Goal: Task Accomplishment & Management: Use online tool/utility

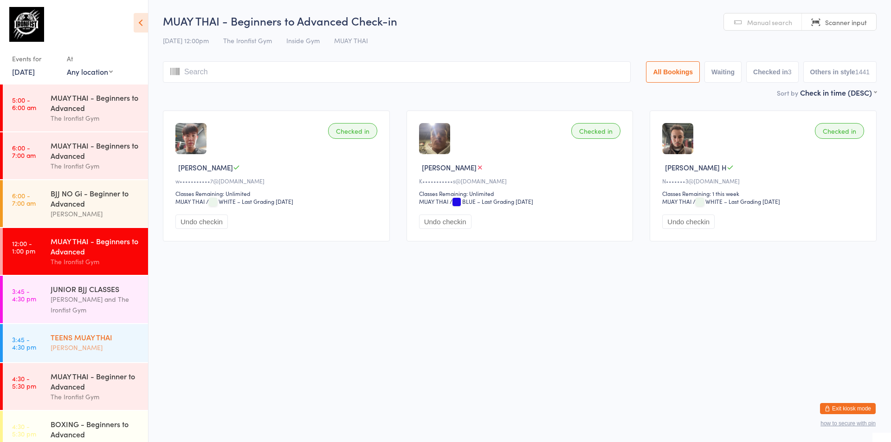
click at [33, 346] on time "3:45 - 4:30 pm" at bounding box center [24, 343] width 24 height 15
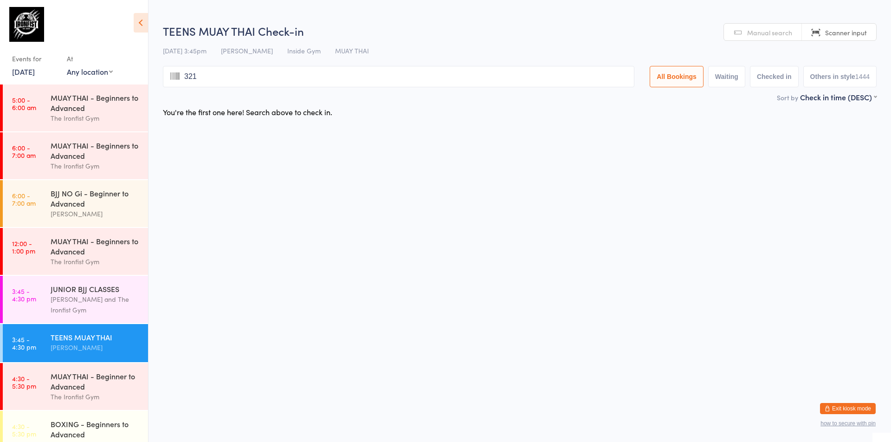
type input "3215"
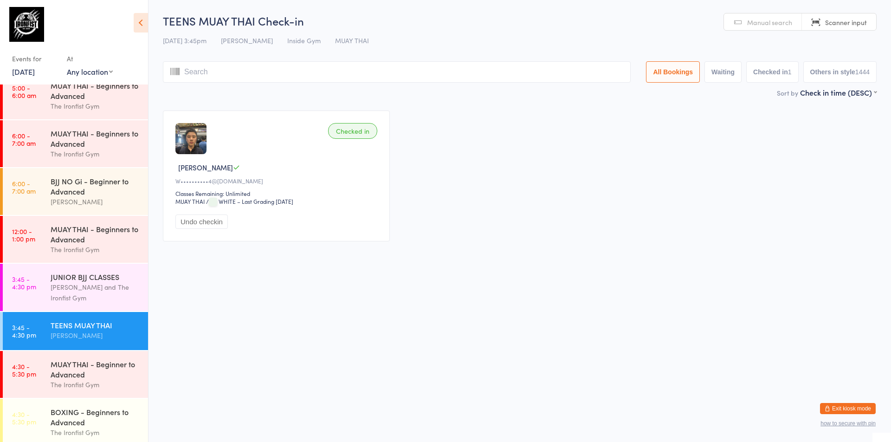
scroll to position [46, 0]
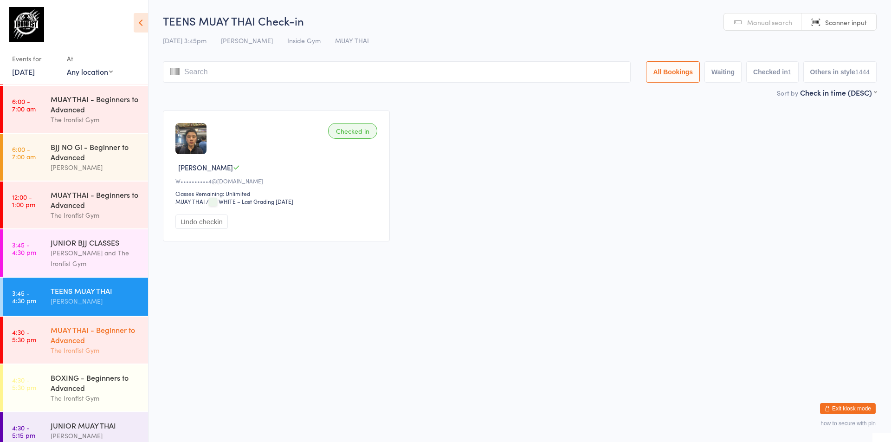
click at [68, 331] on div "MUAY THAI - Beginner to Advanced" at bounding box center [96, 334] width 90 height 20
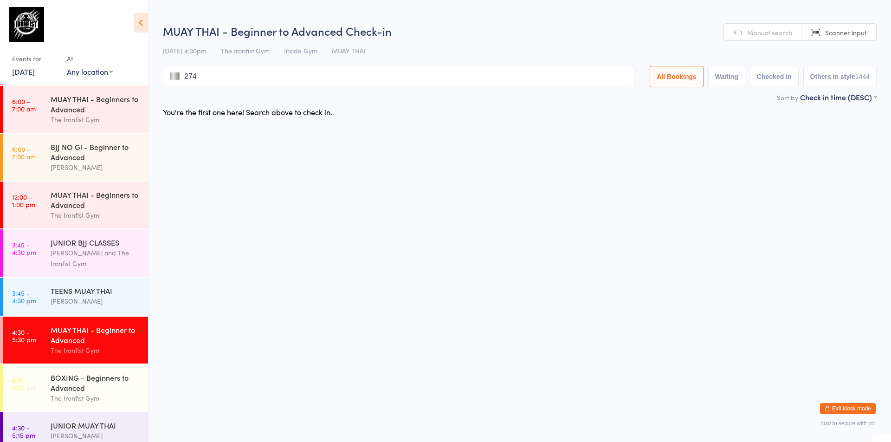
type input "2741"
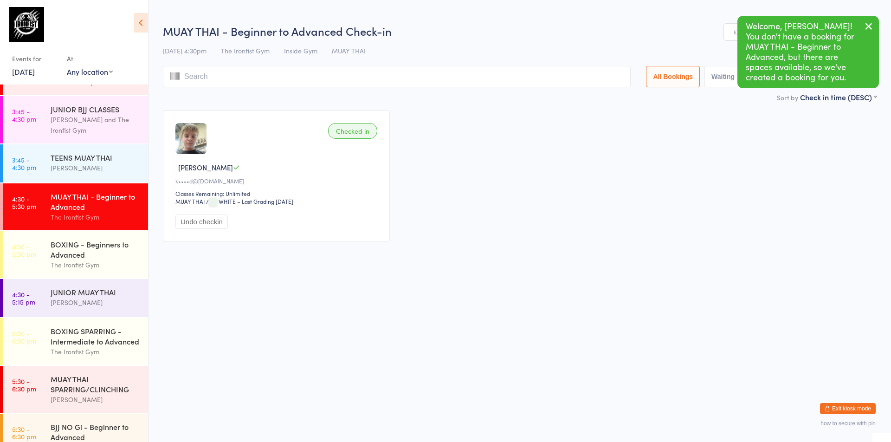
scroll to position [232, 0]
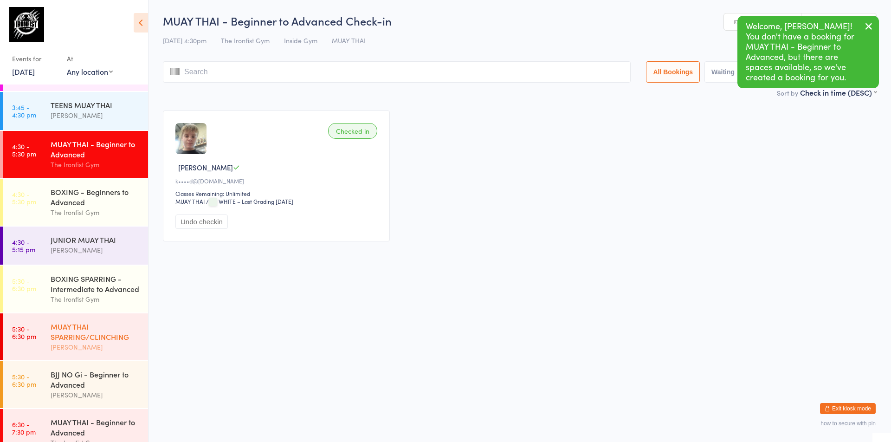
click at [52, 327] on div "MUAY THAI SPARRING/CLINCHING" at bounding box center [96, 331] width 90 height 20
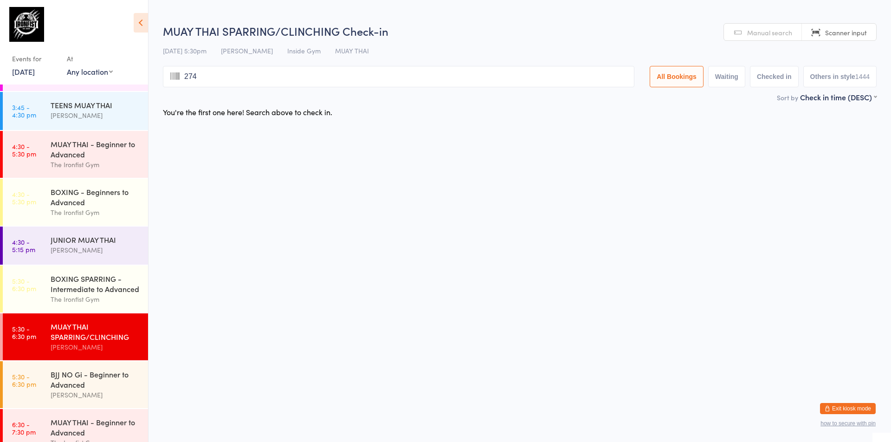
type input "2741"
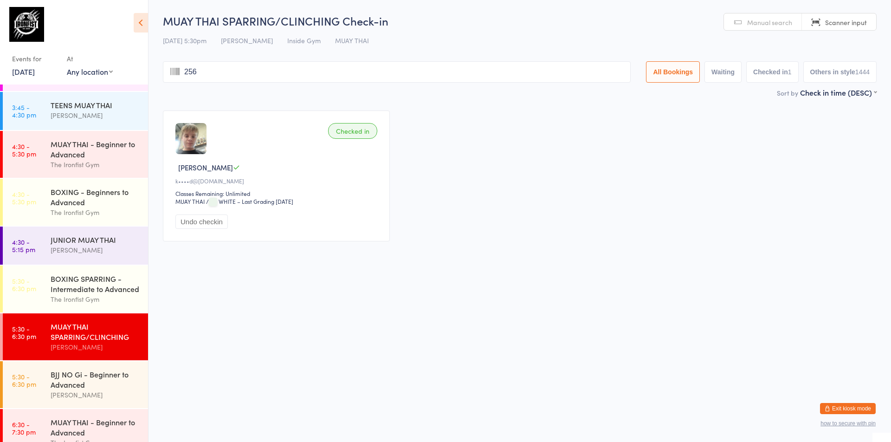
type input "2566"
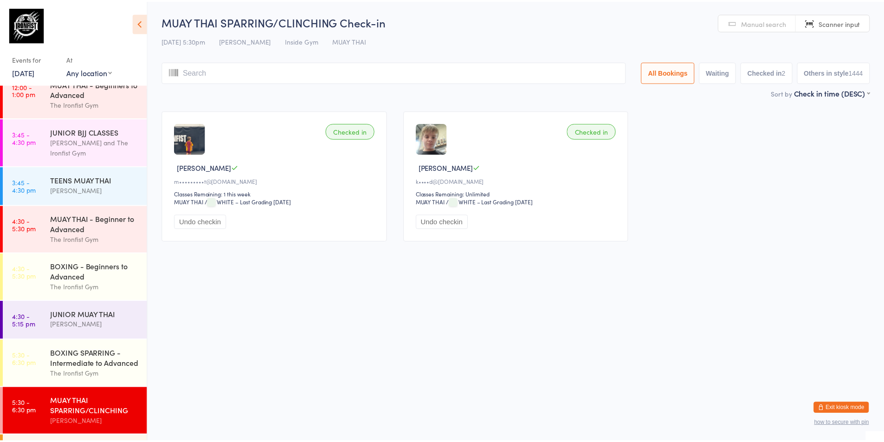
scroll to position [111, 0]
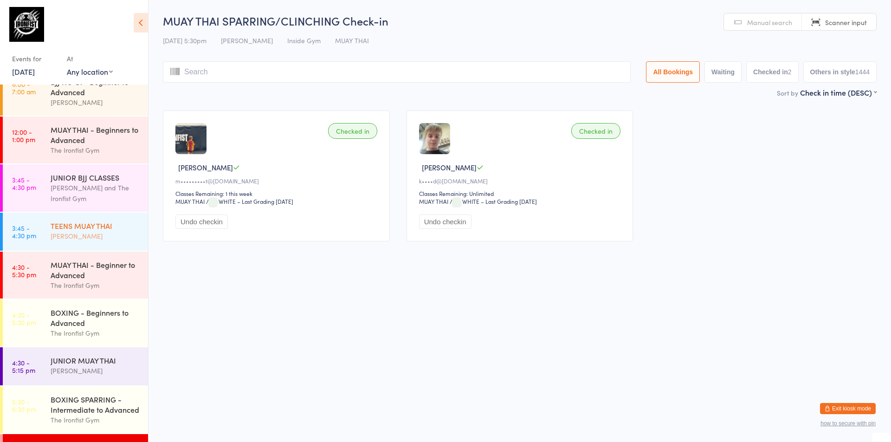
click at [90, 228] on div "TEENS MUAY THAI" at bounding box center [96, 225] width 90 height 10
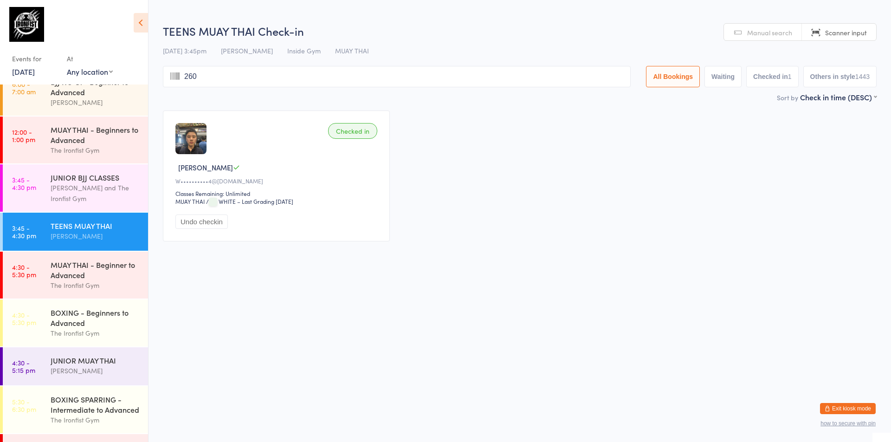
type input "2609"
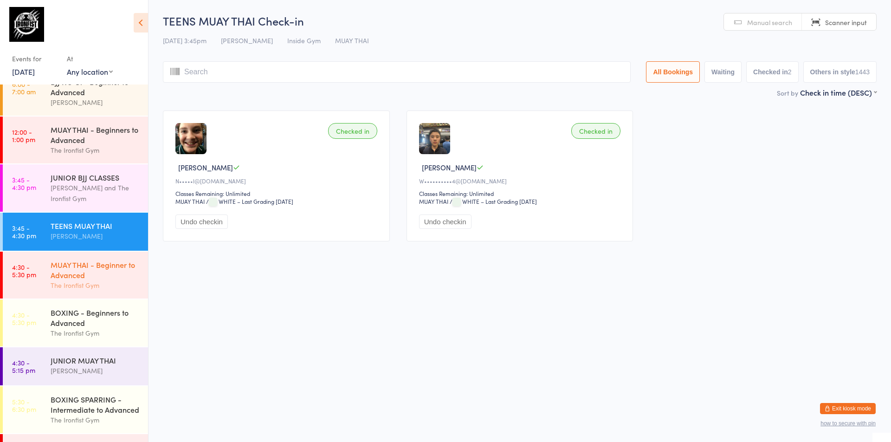
click at [66, 272] on div "MUAY THAI - Beginner to Advanced" at bounding box center [96, 269] width 90 height 20
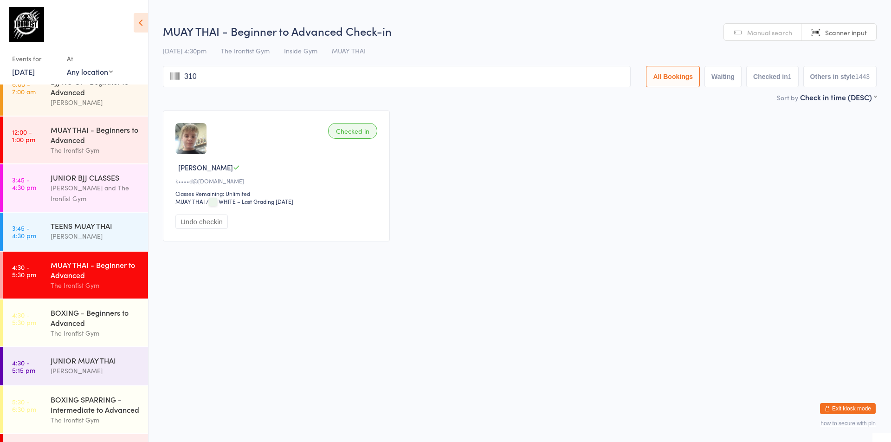
type input "3104"
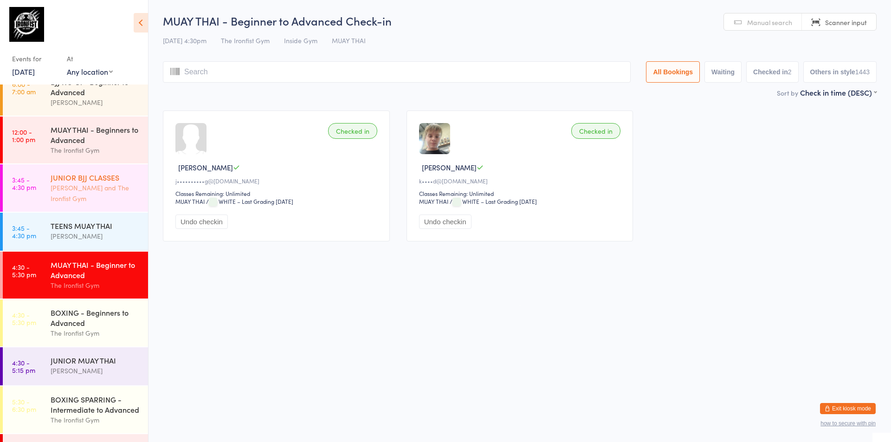
drag, startPoint x: 124, startPoint y: 199, endPoint x: 118, endPoint y: 194, distance: 7.9
click at [124, 198] on div "[PERSON_NAME] and The Ironfist Gym" at bounding box center [96, 192] width 90 height 21
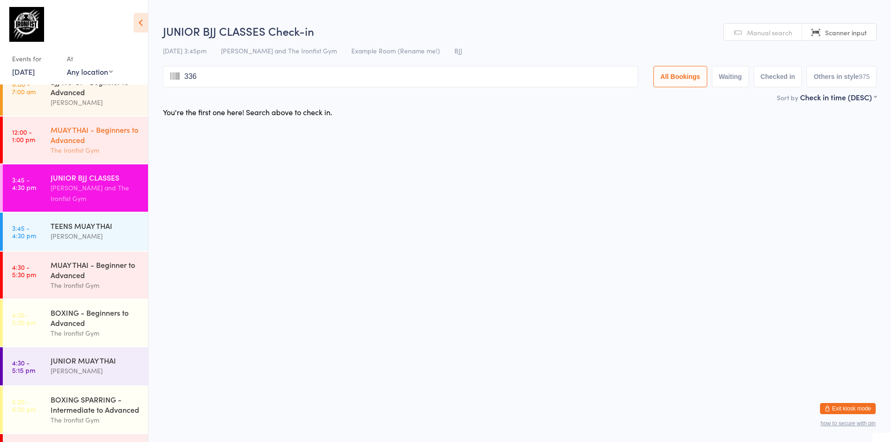
type input "3367"
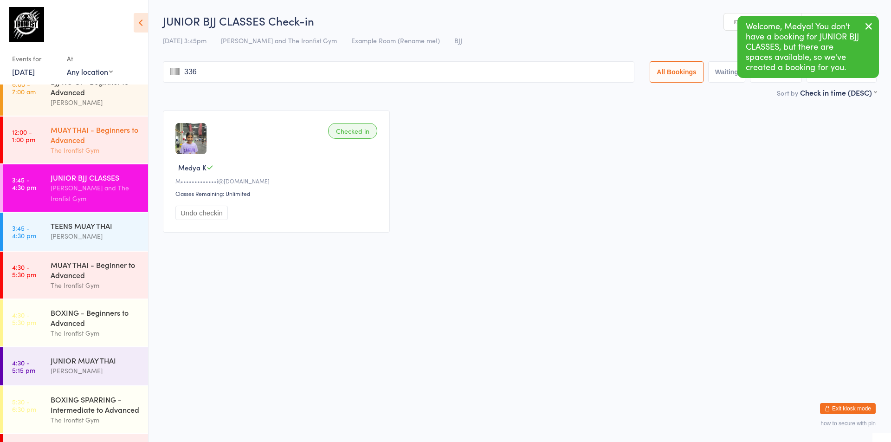
type input "3368"
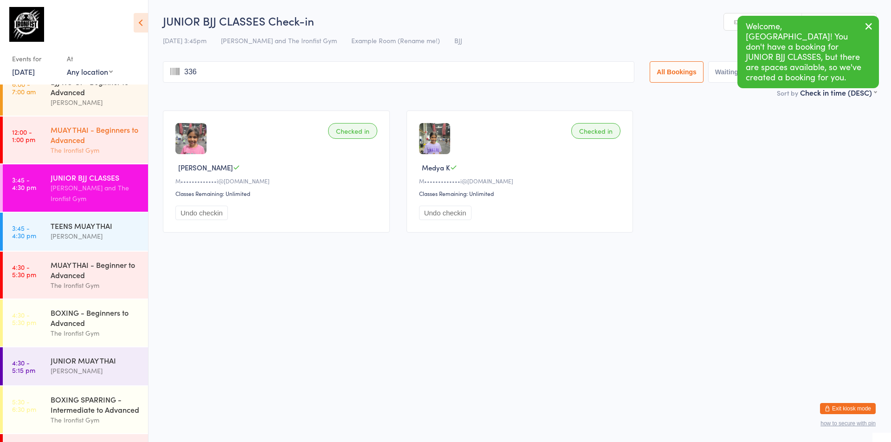
type input "3369"
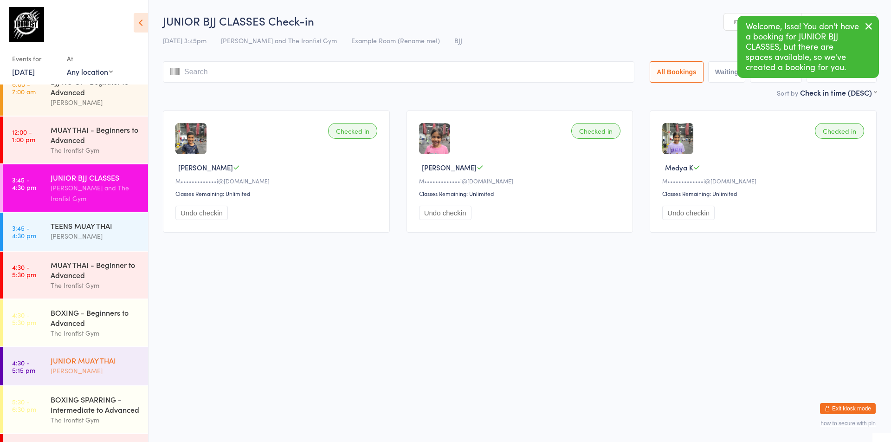
click at [83, 376] on div "JUNIOR MUAY THAI [PERSON_NAME]" at bounding box center [99, 365] width 97 height 37
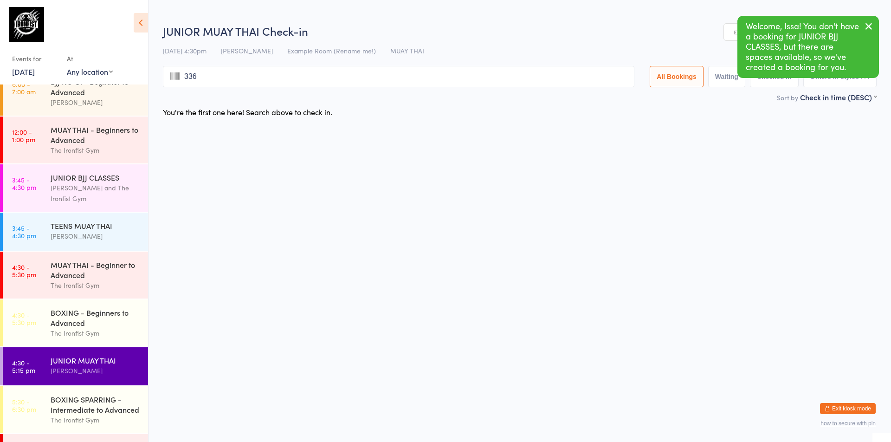
type input "3369"
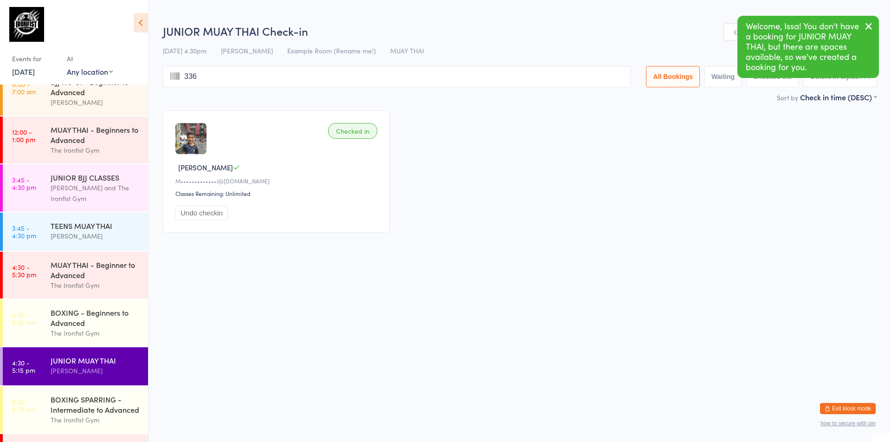
type input "3368"
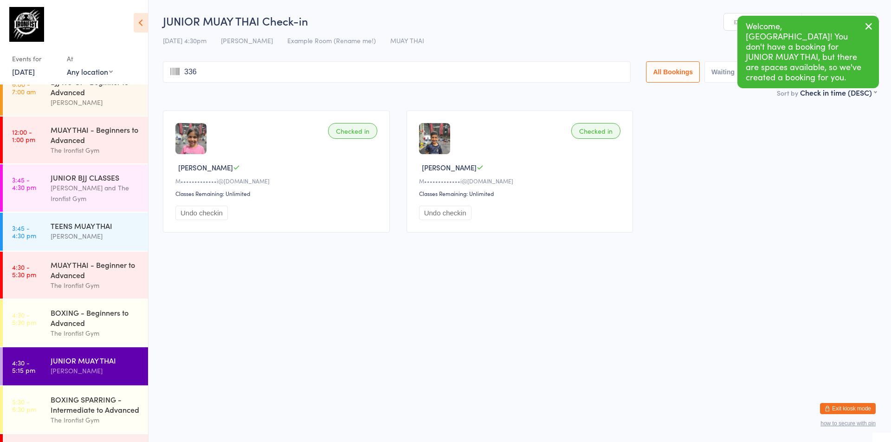
type input "3367"
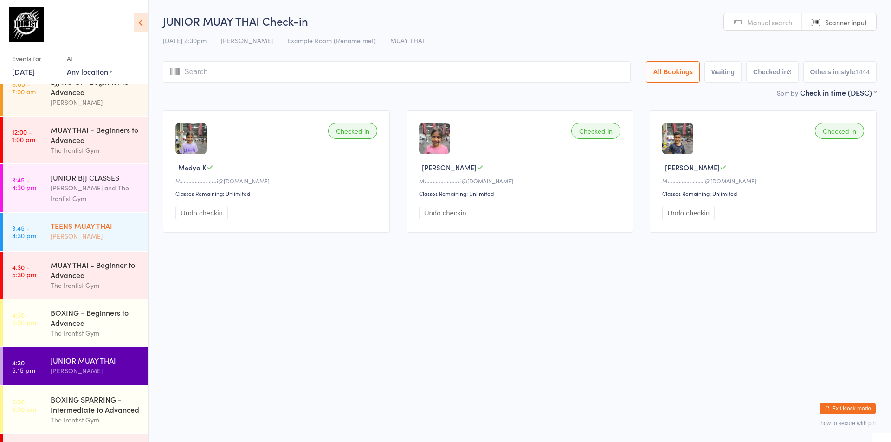
drag, startPoint x: 47, startPoint y: 222, endPoint x: 35, endPoint y: 241, distance: 22.5
click at [35, 241] on link "3:45 - 4:30 pm TEENS MUAY THAI [PERSON_NAME]" at bounding box center [75, 232] width 145 height 38
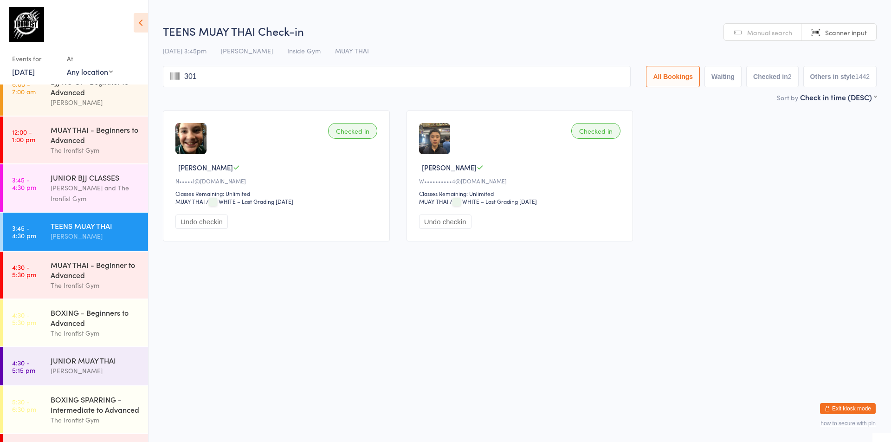
type input "3014"
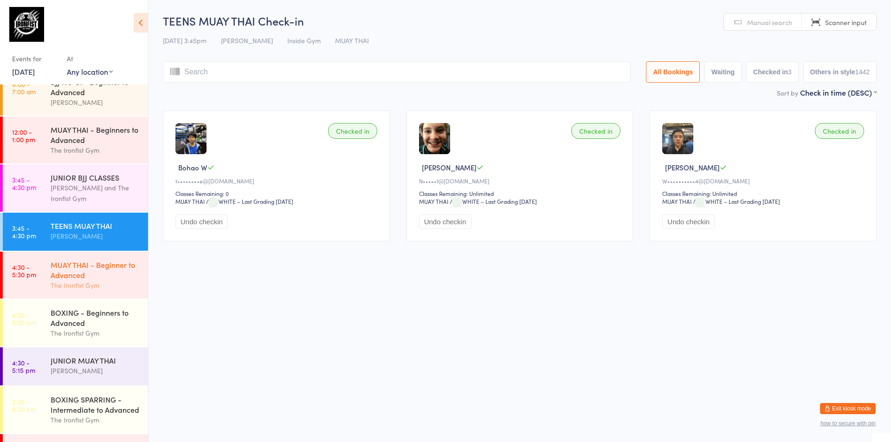
click at [26, 268] on time "4:30 - 5:30 pm" at bounding box center [24, 270] width 24 height 15
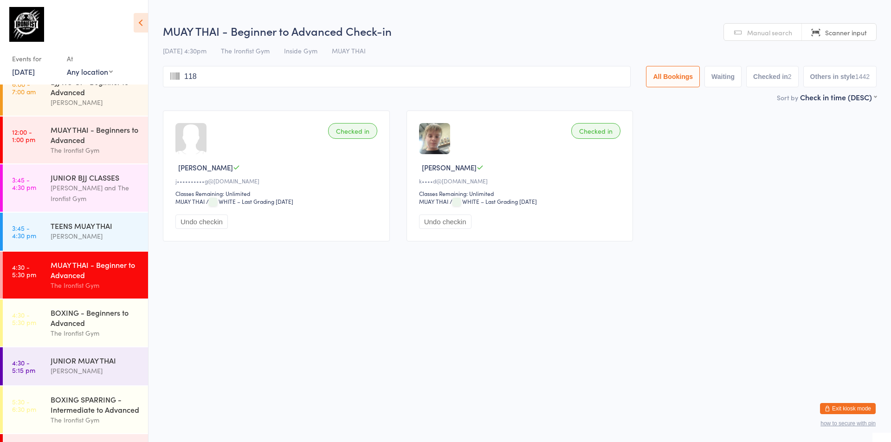
type input "1187"
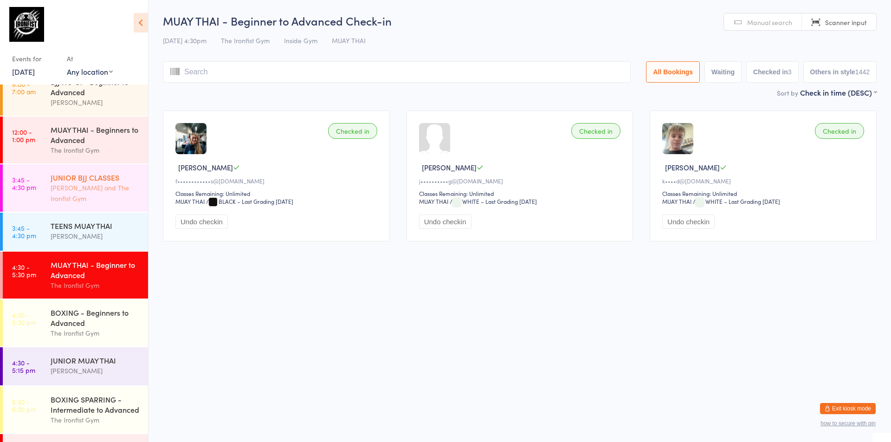
click at [55, 175] on div "JUNIOR BJJ CLASSES" at bounding box center [96, 177] width 90 height 10
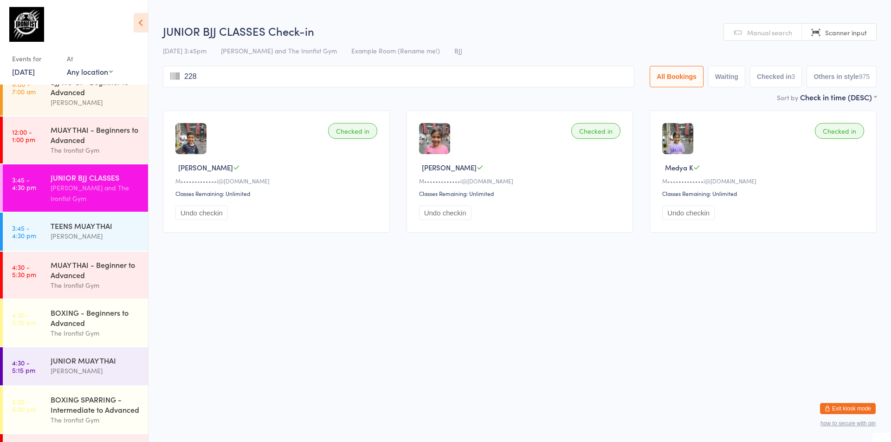
type input "2287"
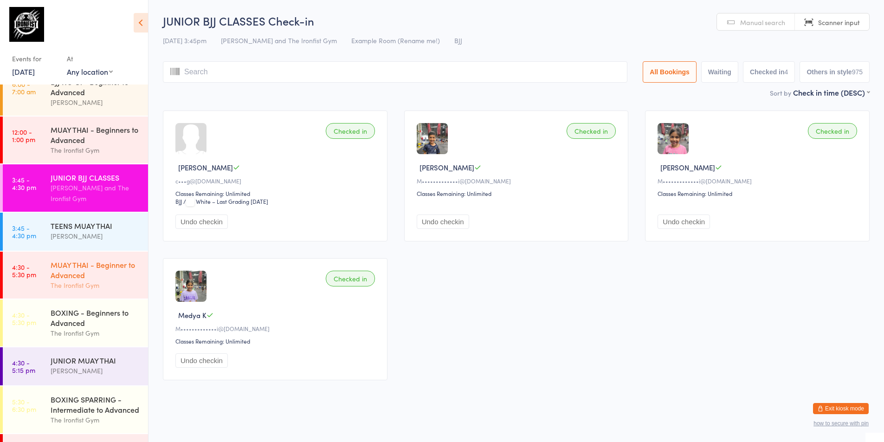
click at [90, 277] on div "MUAY THAI - Beginner to Advanced" at bounding box center [96, 269] width 90 height 20
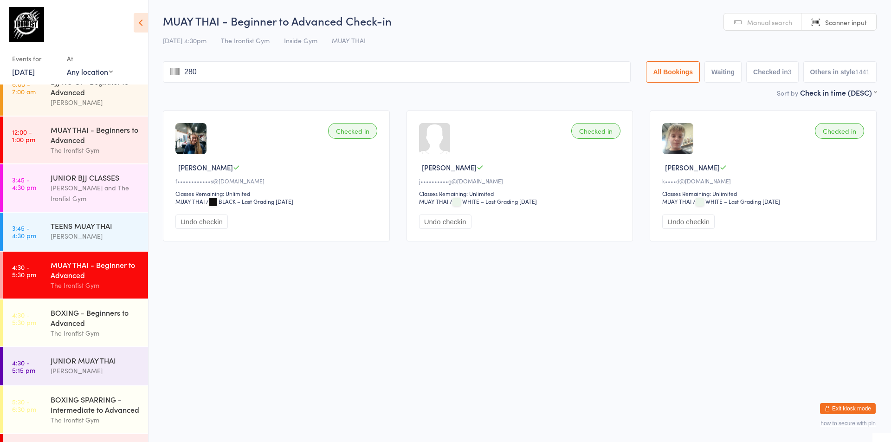
type input "2801"
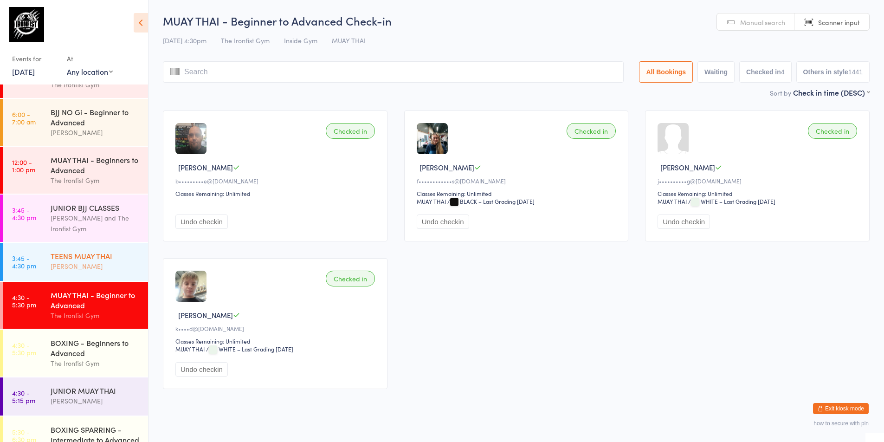
scroll to position [65, 0]
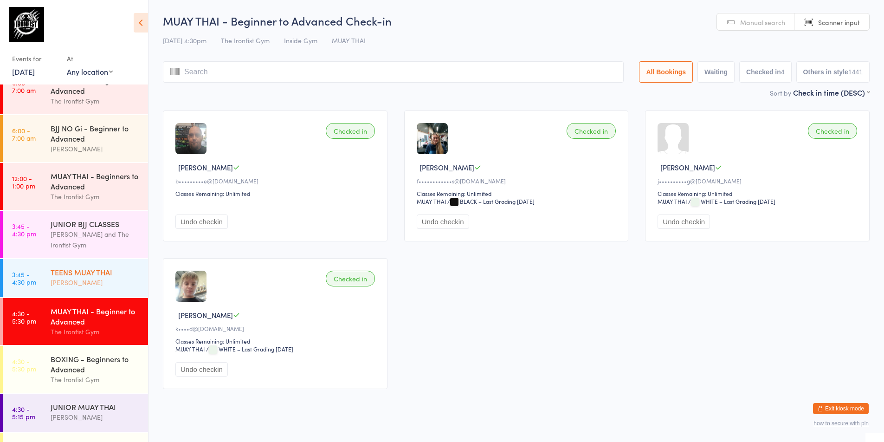
click at [33, 280] on time "3:45 - 4:30 pm" at bounding box center [24, 278] width 24 height 15
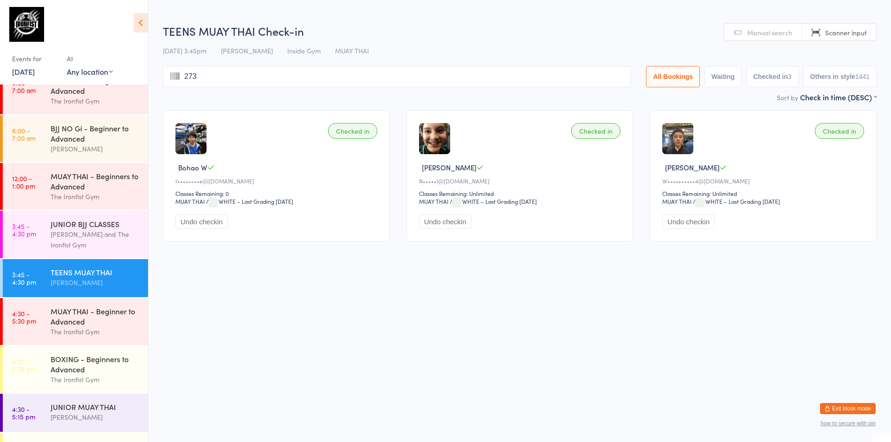
type input "2739"
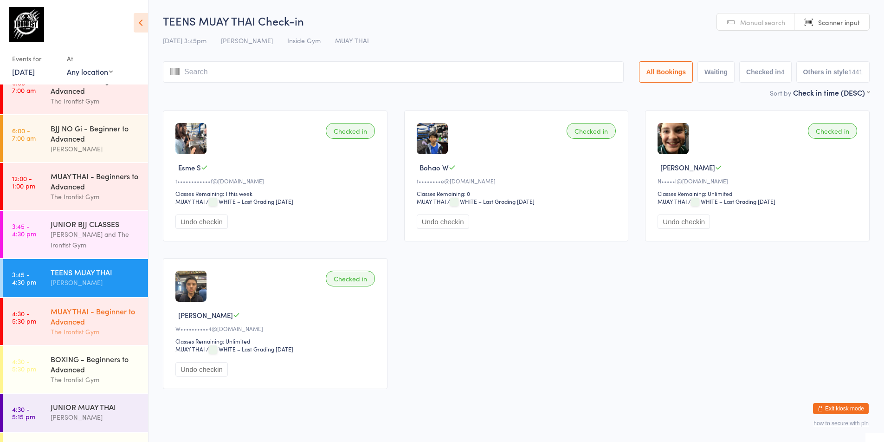
click at [74, 312] on div "MUAY THAI - Beginner to Advanced" at bounding box center [96, 316] width 90 height 20
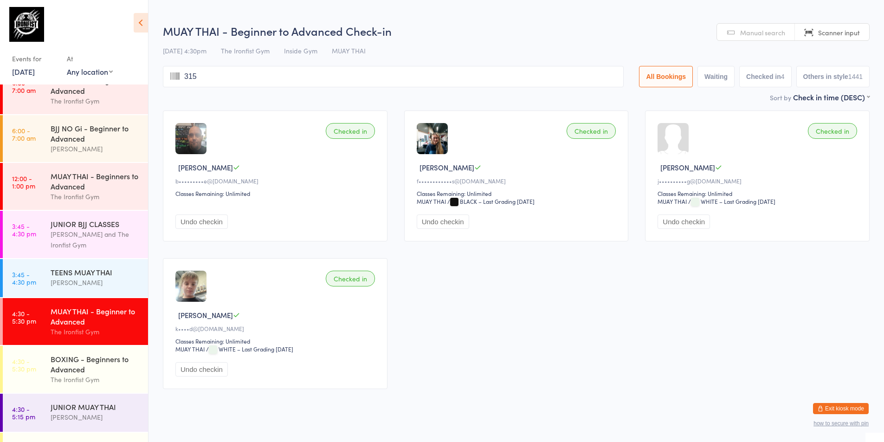
type input "3156"
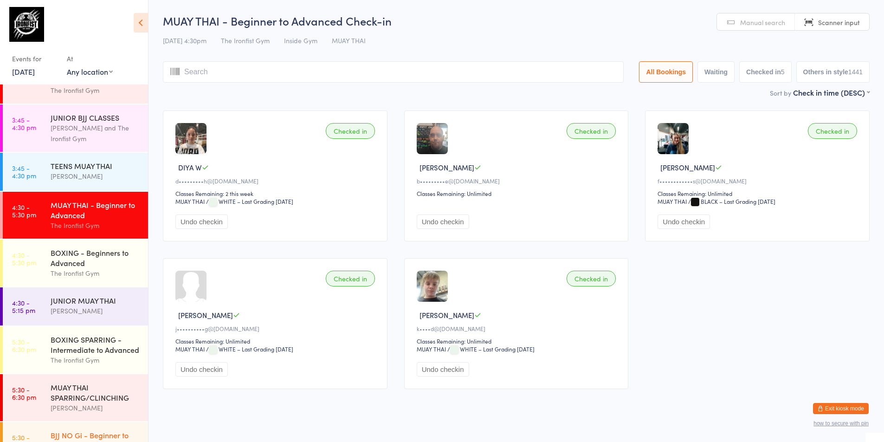
scroll to position [204, 0]
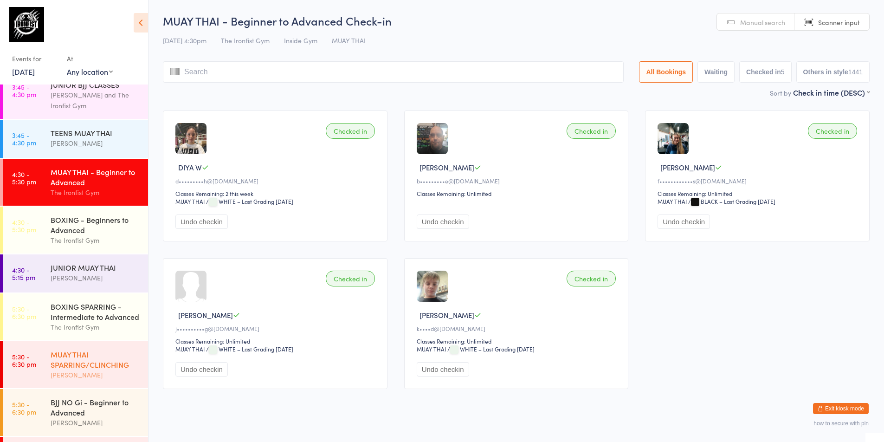
click at [77, 358] on div "MUAY THAI SPARRING/CLINCHING" at bounding box center [96, 359] width 90 height 20
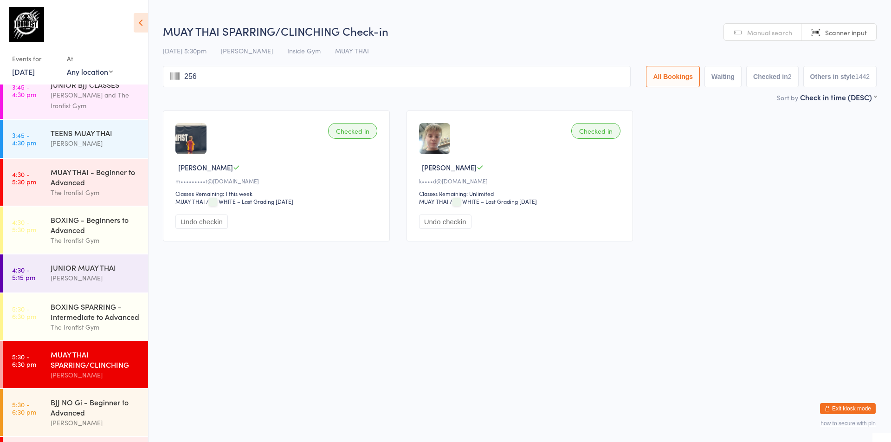
type input "2565"
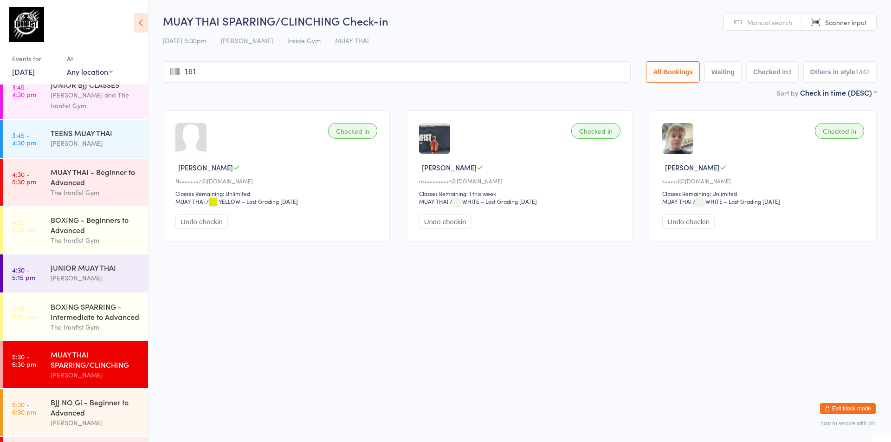
type input "1614"
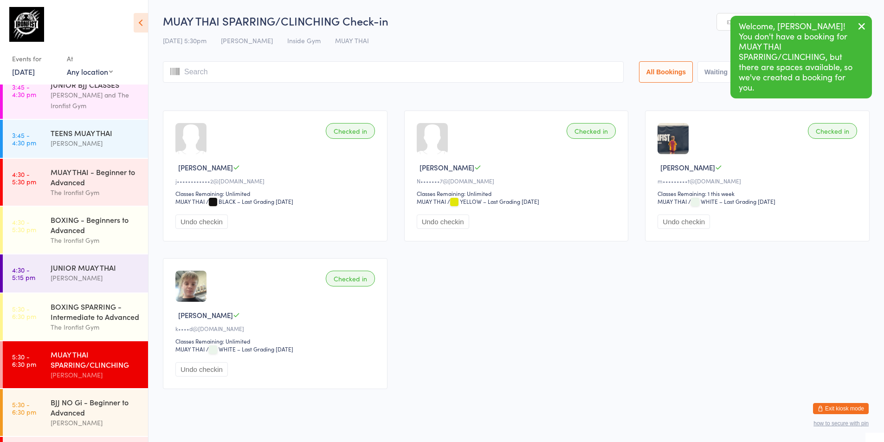
click at [77, 358] on div "MUAY THAI SPARRING/CLINCHING" at bounding box center [96, 359] width 90 height 20
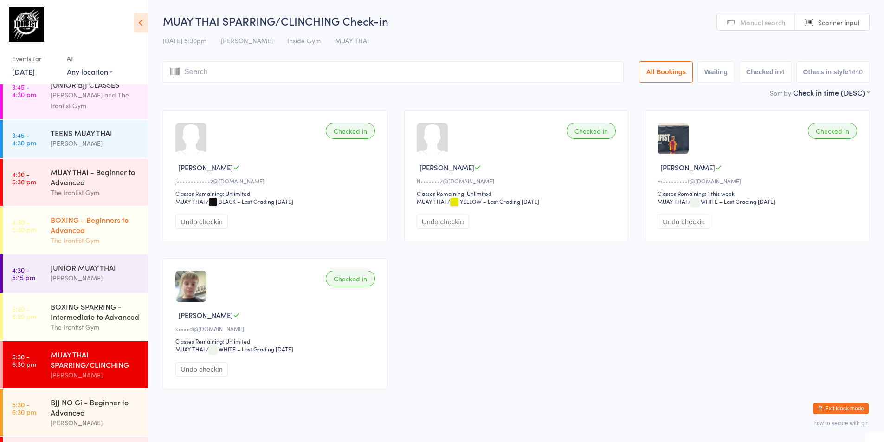
drag, startPoint x: 89, startPoint y: 214, endPoint x: 84, endPoint y: 220, distance: 7.6
click at [89, 215] on div "BOXING - Beginners to Advanced" at bounding box center [96, 224] width 90 height 20
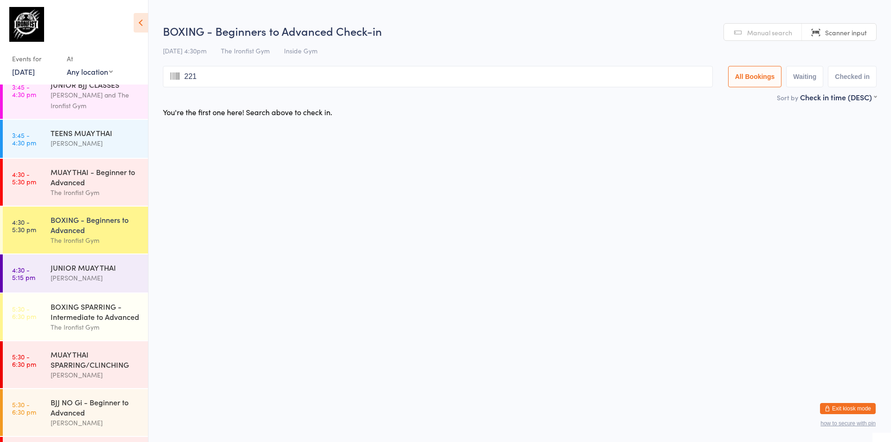
type input "2214"
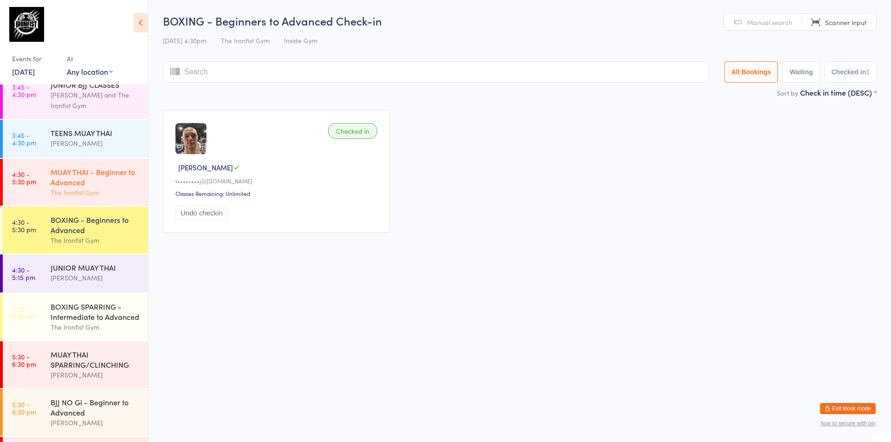
click at [107, 187] on div "MUAY THAI - Beginner to Advanced The Ironfist Gym" at bounding box center [99, 182] width 97 height 47
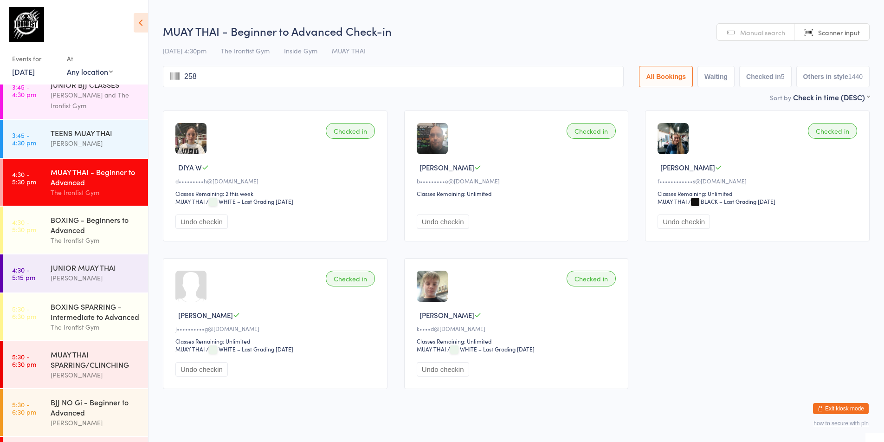
type input "2585"
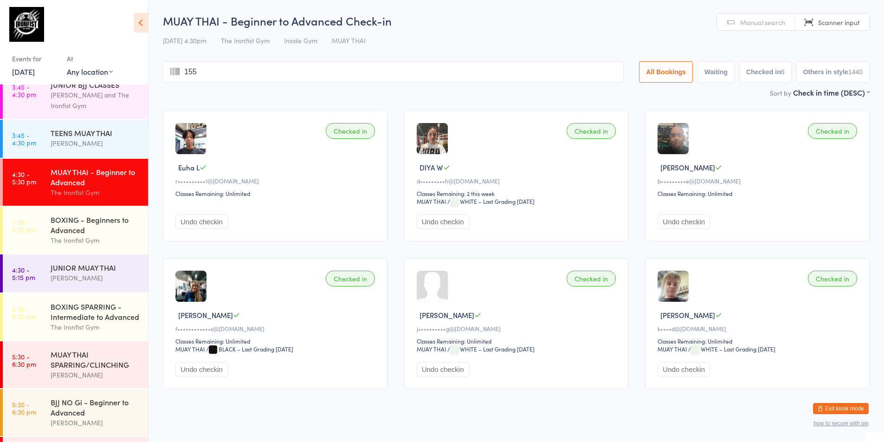
type input "1554"
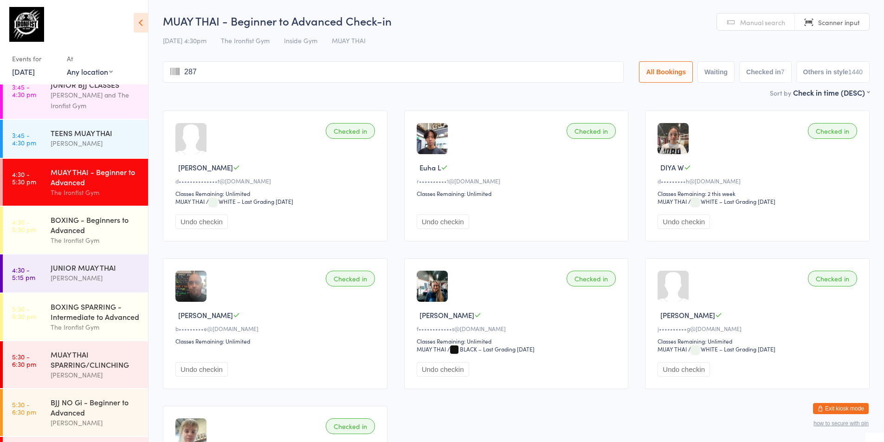
type input "2873"
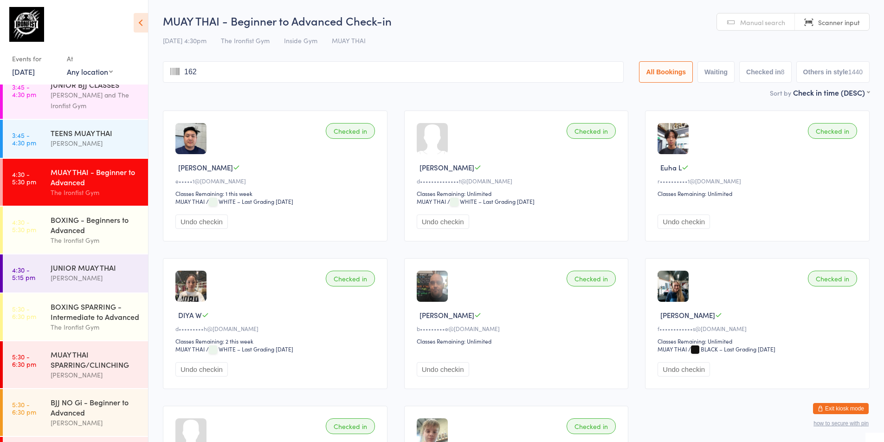
type input "1624"
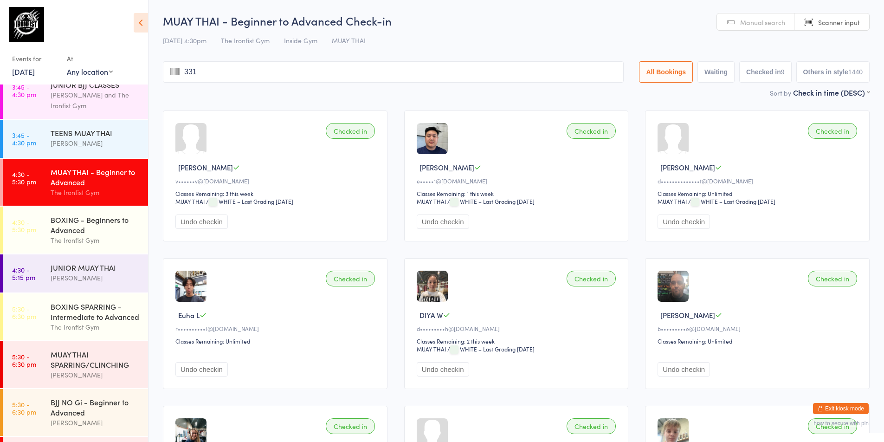
type input "3311"
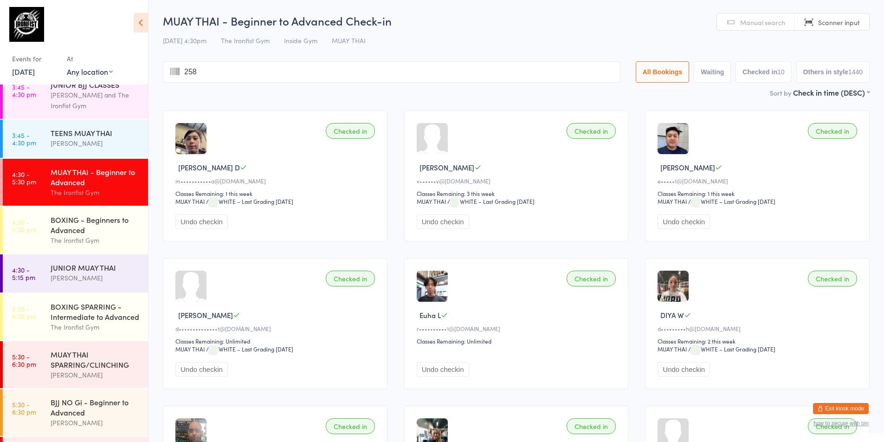
type input "2588"
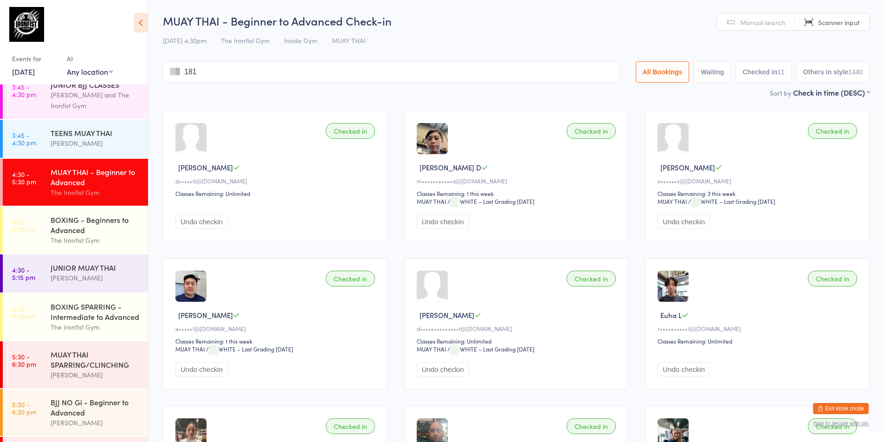
type input "1811"
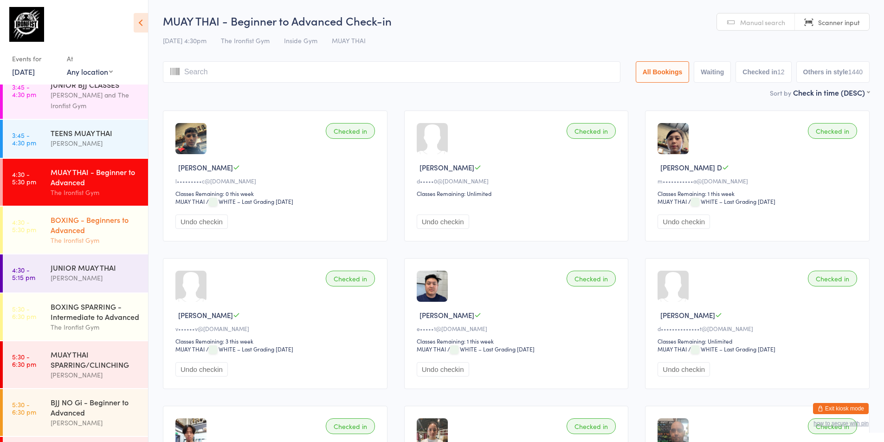
click at [76, 223] on div "BOXING - Beginners to Advanced" at bounding box center [96, 224] width 90 height 20
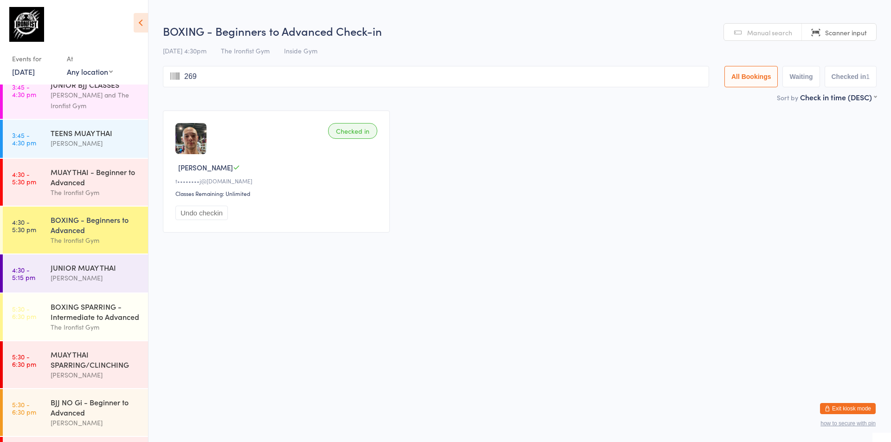
type input "2697"
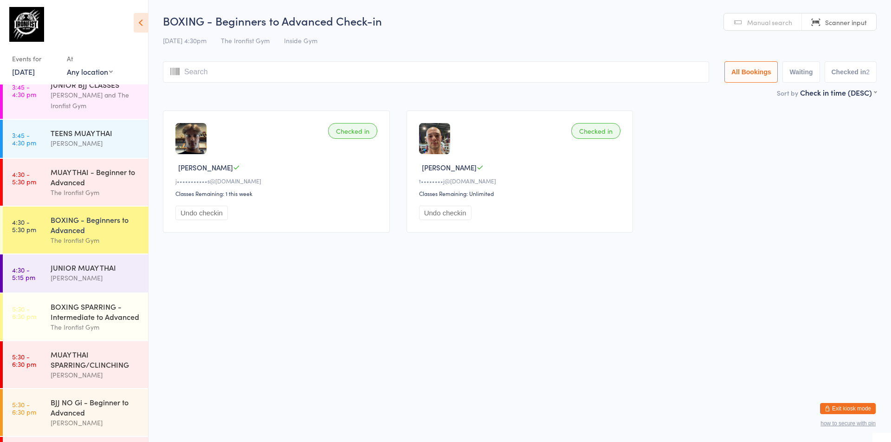
click at [77, 223] on div "BOXING - Beginners to Advanced" at bounding box center [96, 224] width 90 height 20
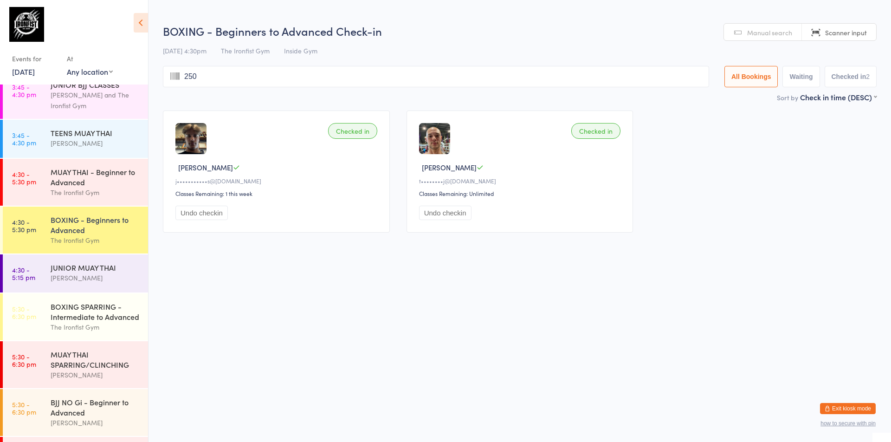
type input "2506"
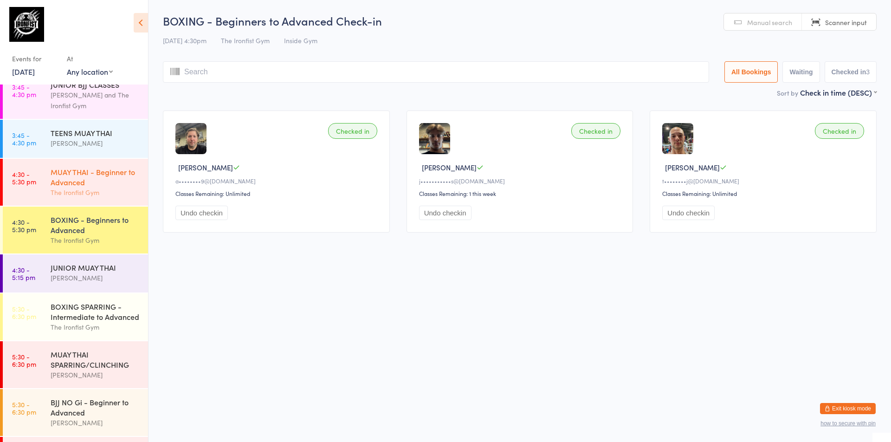
click at [103, 189] on div "The Ironfist Gym" at bounding box center [96, 192] width 90 height 11
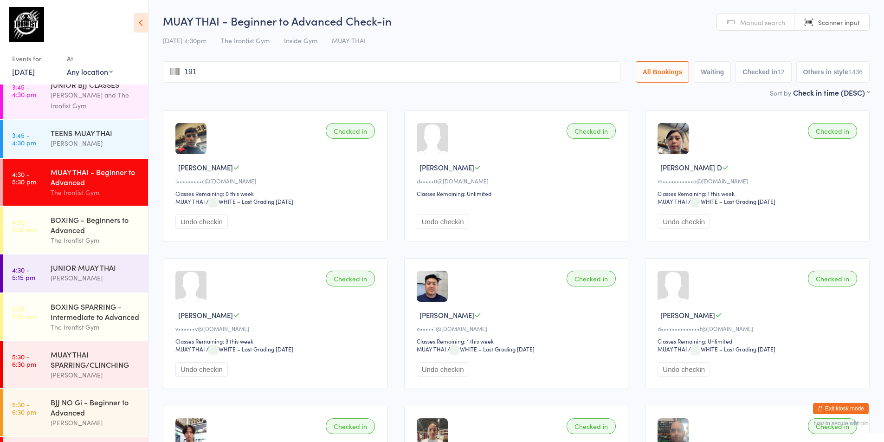
type input "1911"
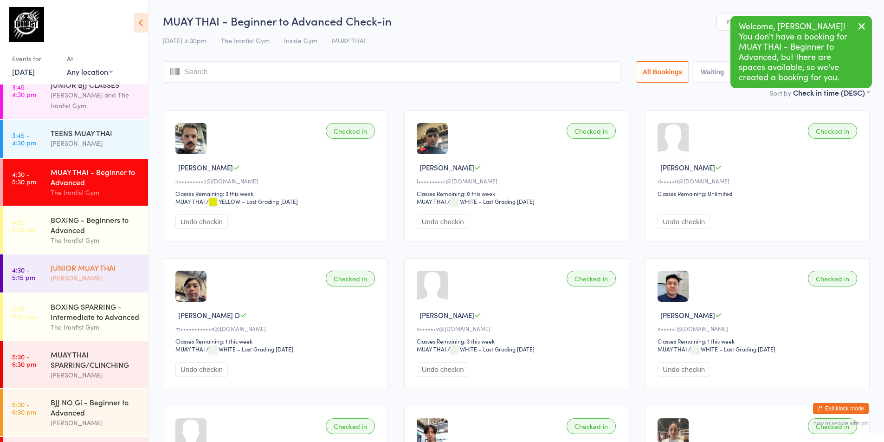
click at [98, 267] on div "JUNIOR MUAY THAI" at bounding box center [96, 267] width 90 height 10
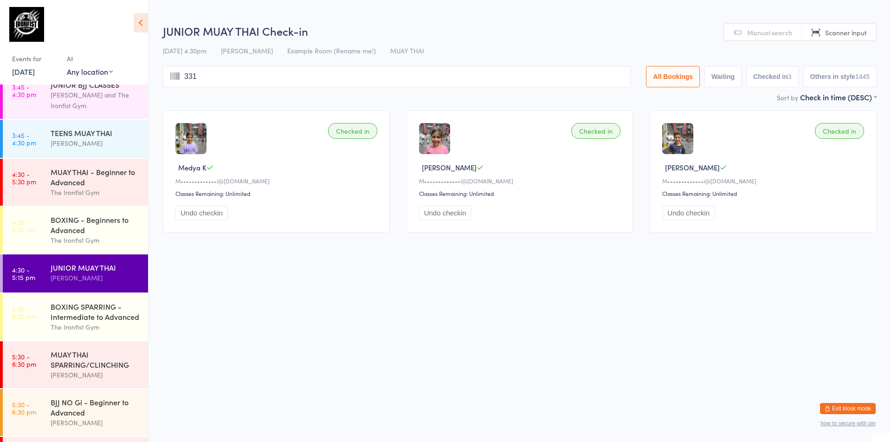
type input "3312"
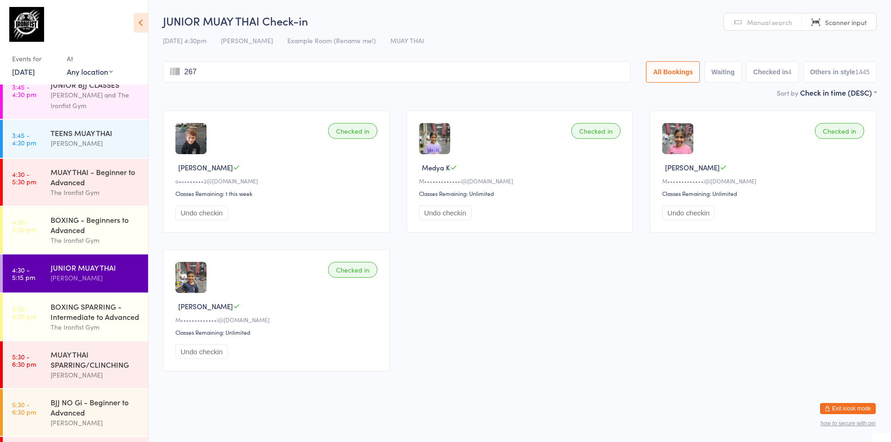
type input "2671"
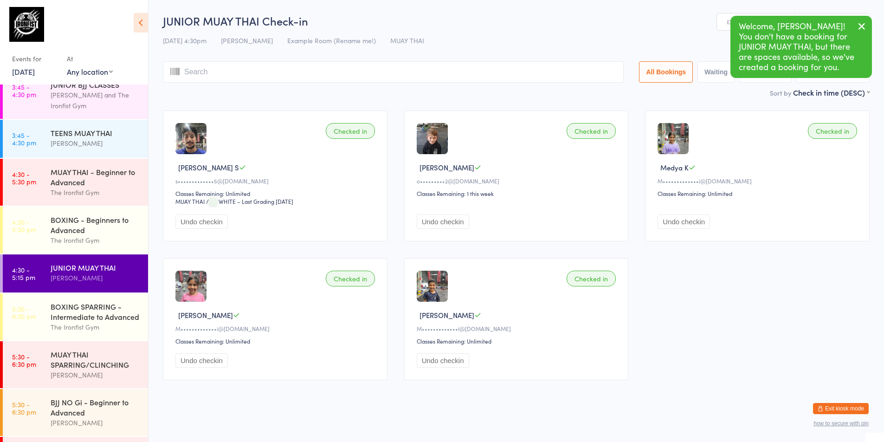
click at [167, 253] on div "Checked in [PERSON_NAME] S s•••••••••••••5@[DOMAIN_NAME] Classes Remaining: Unl…" at bounding box center [517, 245] width 724 height 286
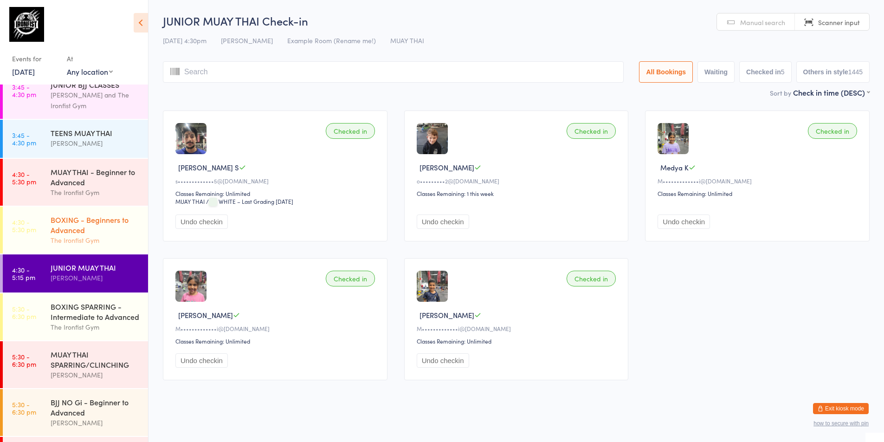
click at [87, 237] on div "The Ironfist Gym" at bounding box center [96, 240] width 90 height 11
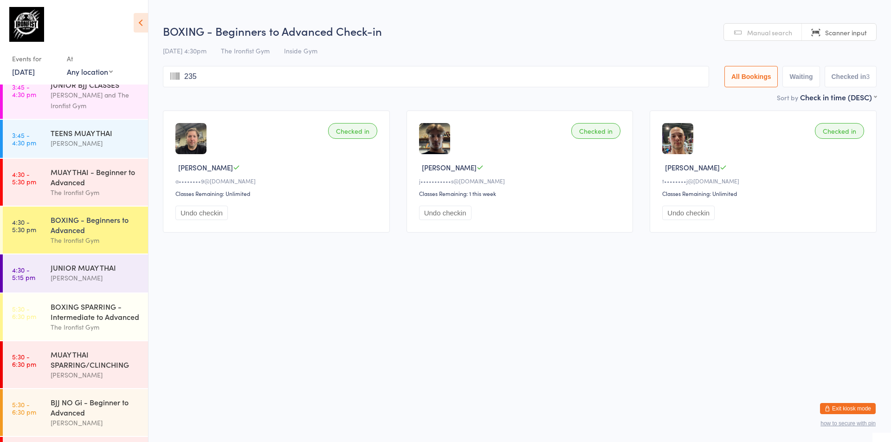
type input "2351"
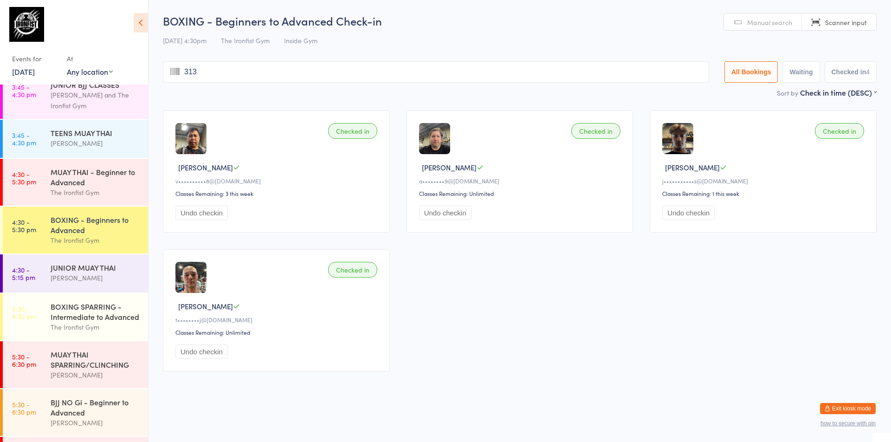
type input "3139"
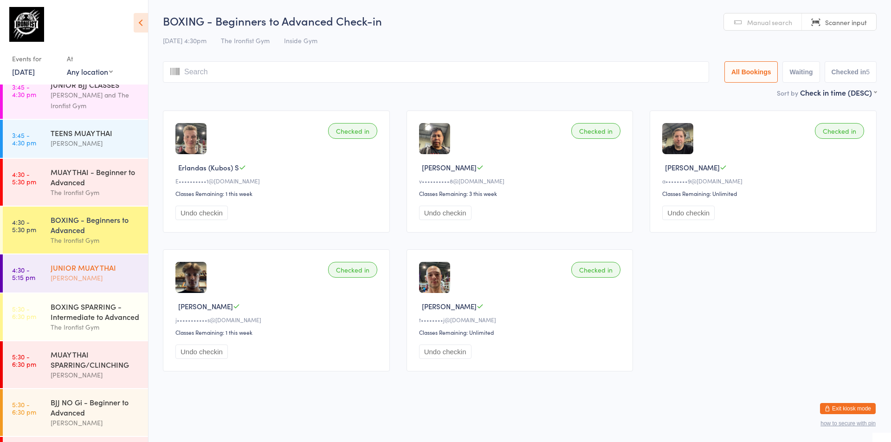
click at [93, 266] on div "JUNIOR MUAY THAI" at bounding box center [96, 267] width 90 height 10
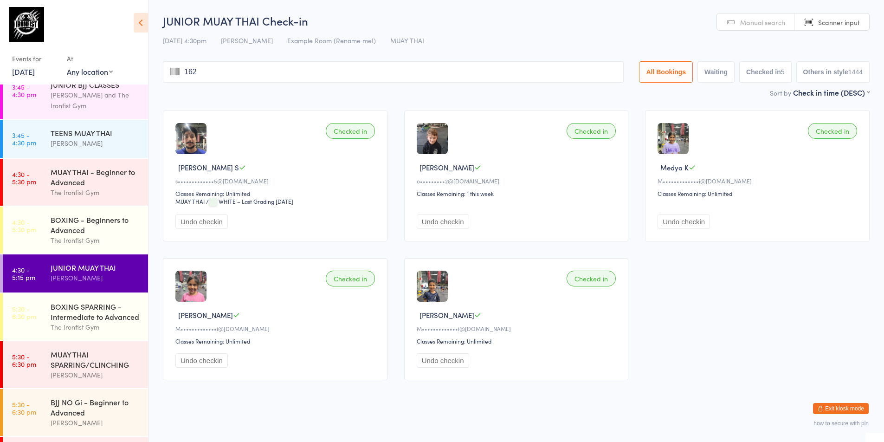
type input "1628"
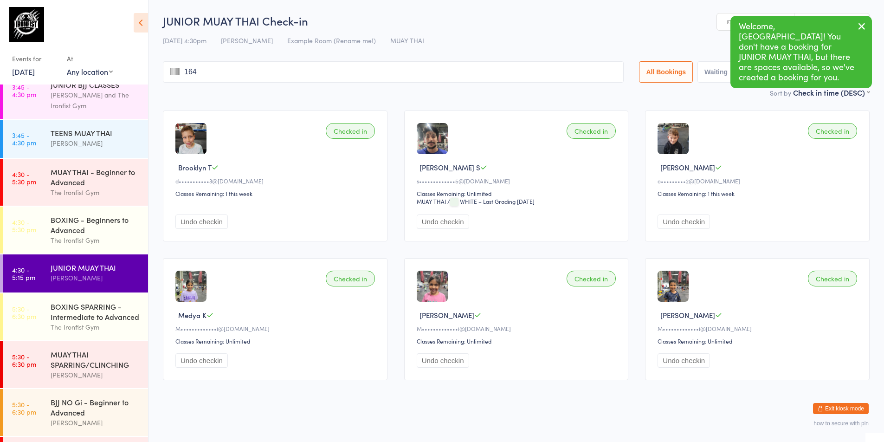
type input "1646"
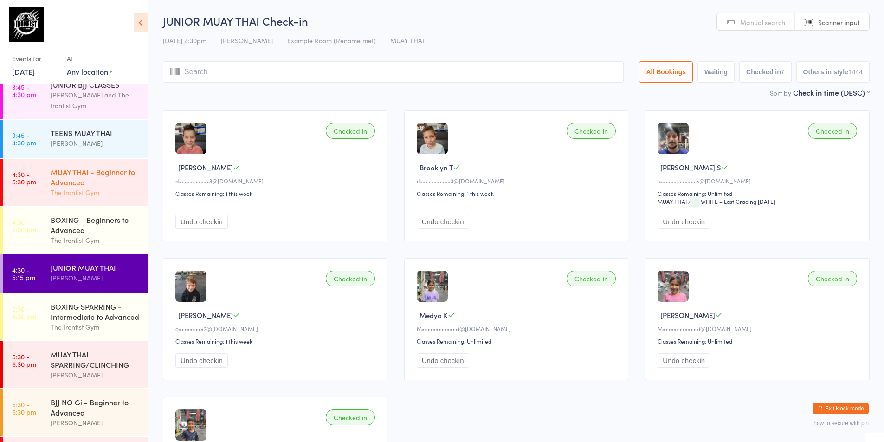
click at [65, 184] on div "MUAY THAI - Beginner to Advanced" at bounding box center [96, 177] width 90 height 20
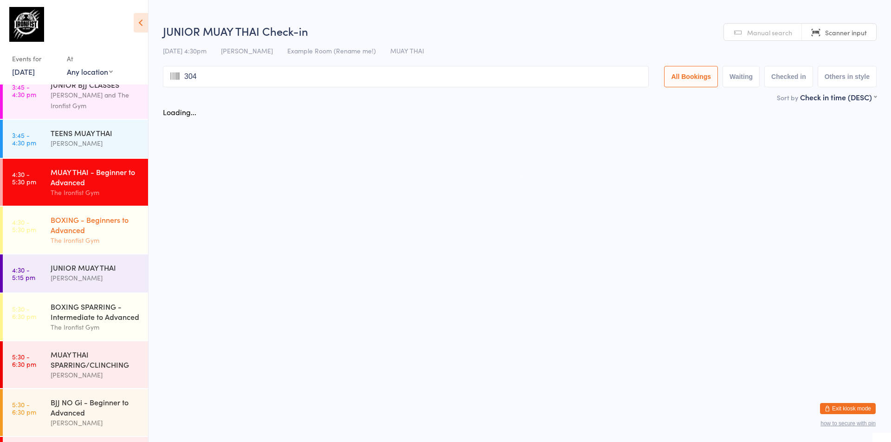
type input "3043"
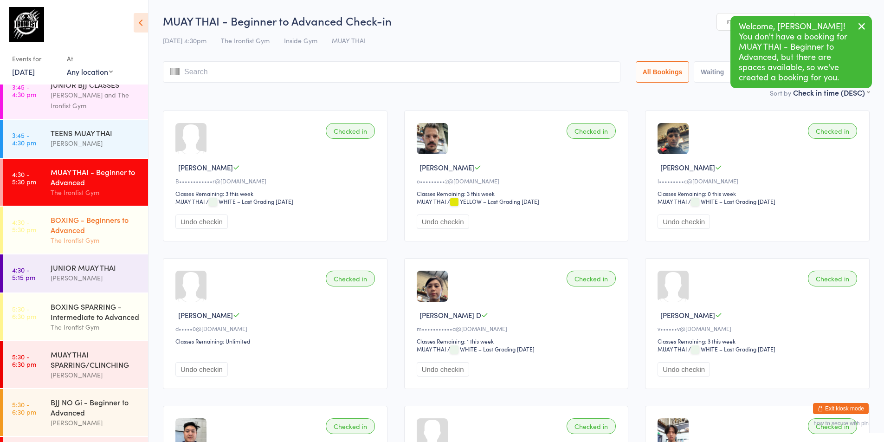
click at [128, 244] on div "The Ironfist Gym" at bounding box center [96, 240] width 90 height 11
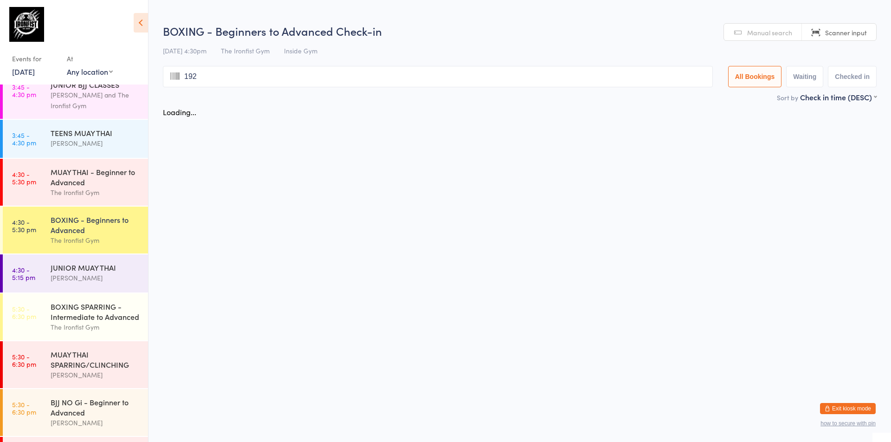
type input "1929"
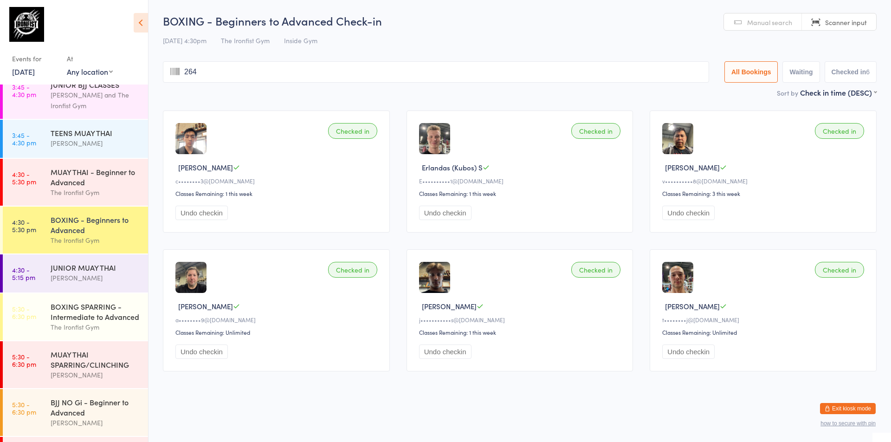
type input "2649"
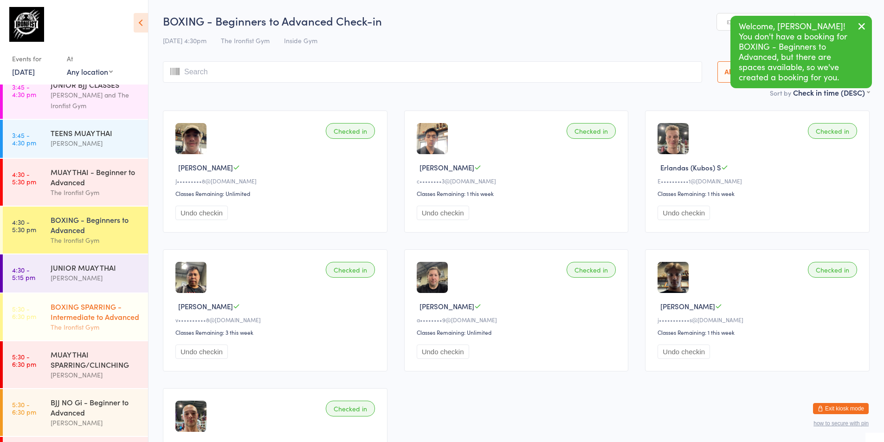
click at [90, 310] on div "BOXING SPARRING - Intermediate to Advanced" at bounding box center [96, 311] width 90 height 20
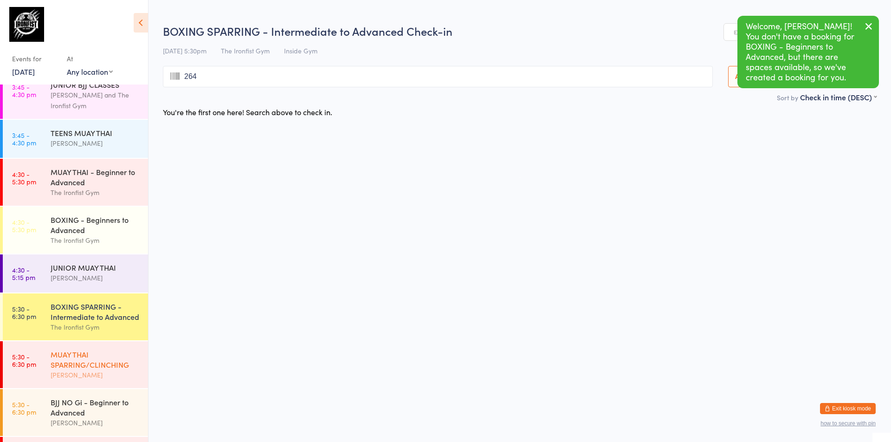
type input "2649"
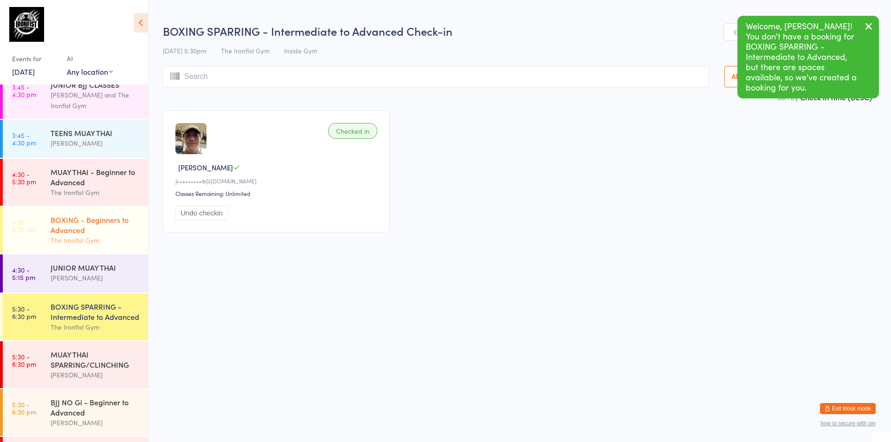
drag, startPoint x: 63, startPoint y: 242, endPoint x: 68, endPoint y: 238, distance: 6.3
click at [63, 242] on div "The Ironfist Gym" at bounding box center [96, 240] width 90 height 11
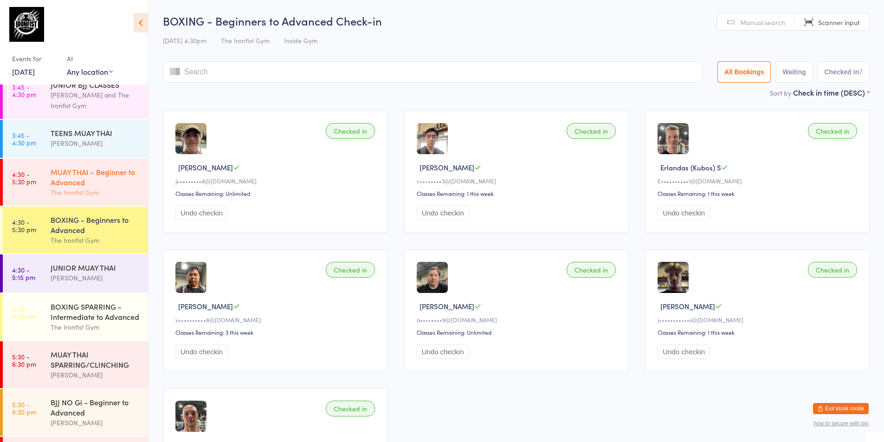
click at [115, 177] on div "MUAY THAI - Beginner to Advanced" at bounding box center [96, 177] width 90 height 20
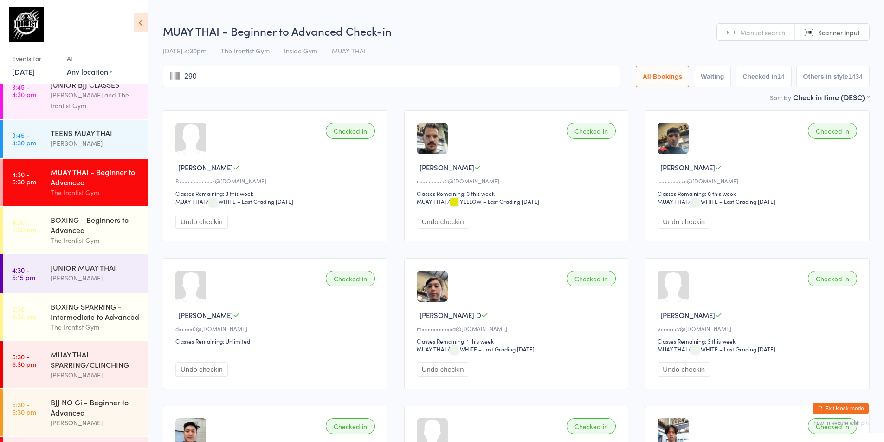
type input "2902"
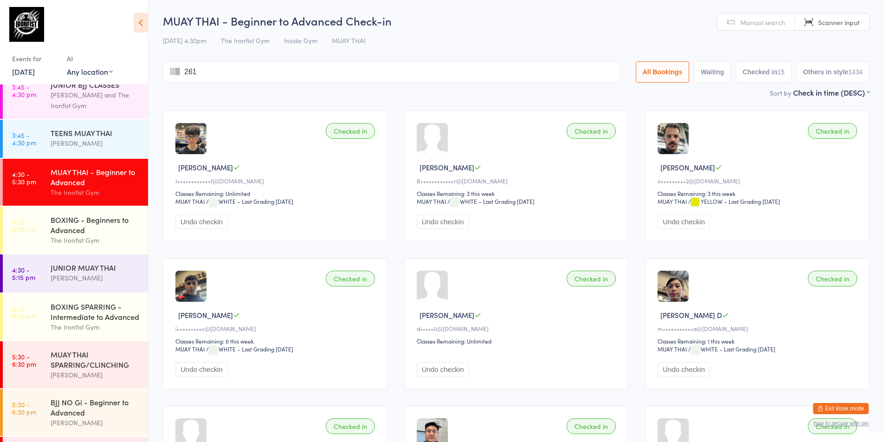
type input "2618"
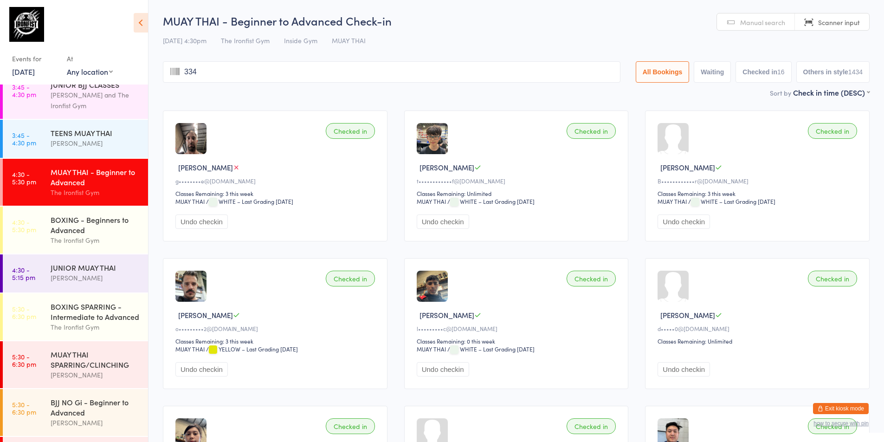
type input "3340"
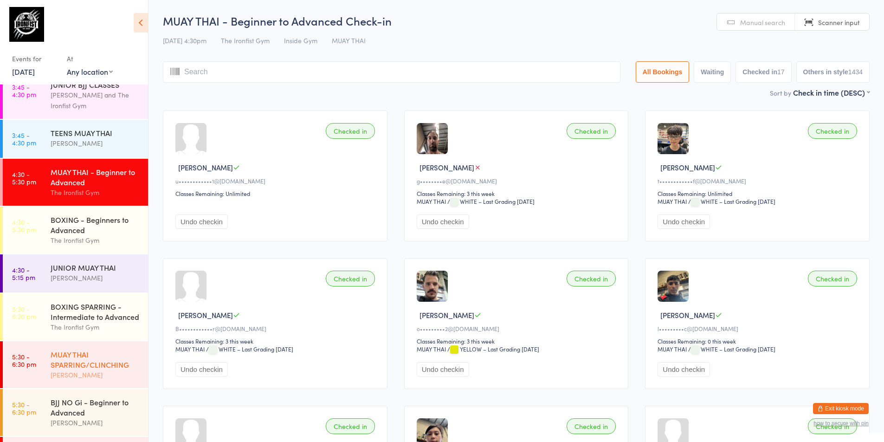
click at [55, 362] on div "MUAY THAI SPARRING/CLINCHING" at bounding box center [96, 359] width 90 height 20
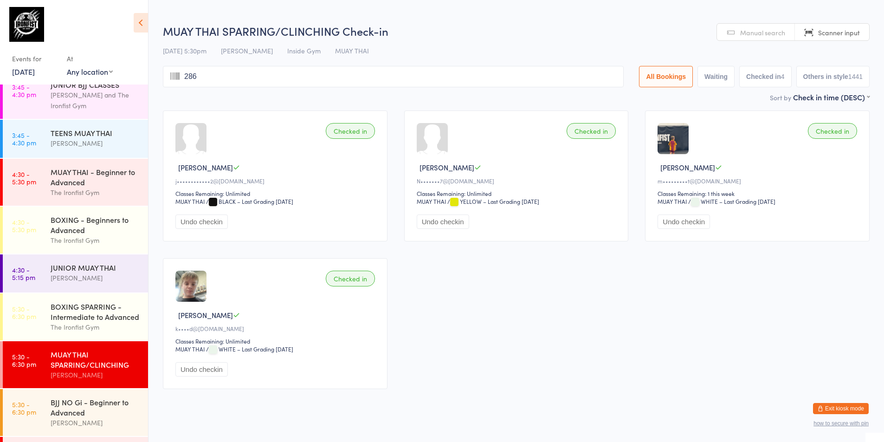
type input "2865"
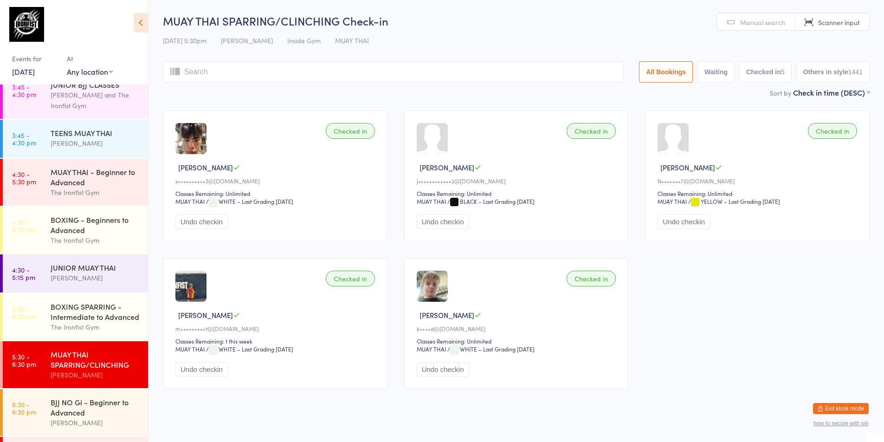
click at [54, 362] on div "MUAY THAI SPARRING/CLINCHING" at bounding box center [96, 359] width 90 height 20
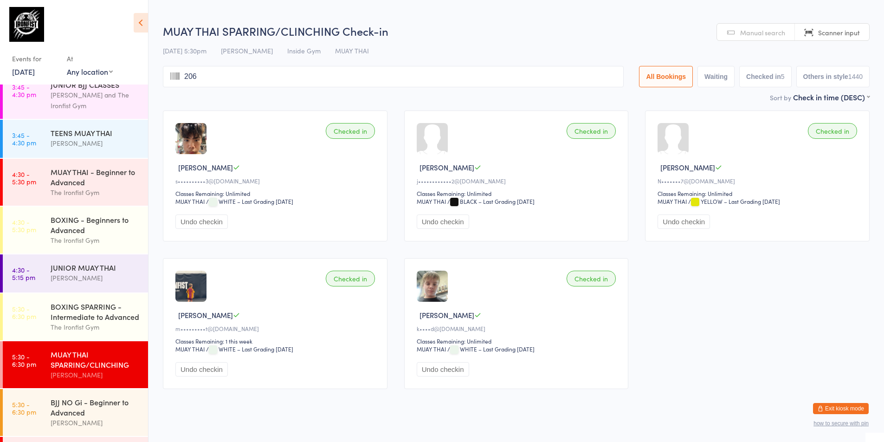
type input "2060"
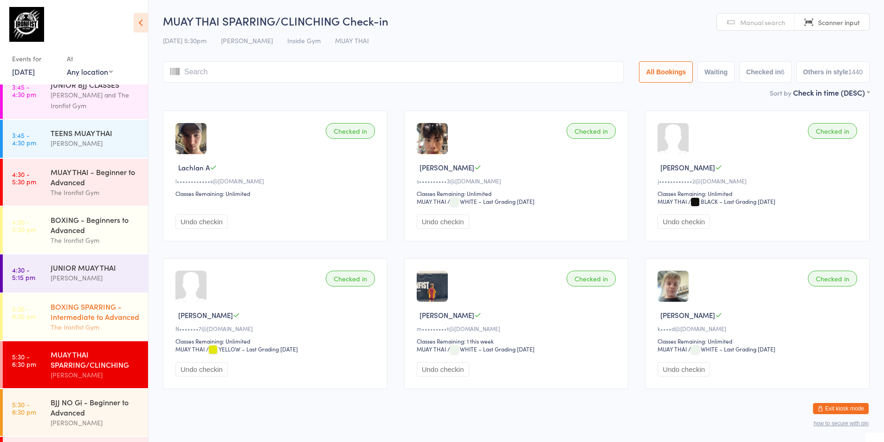
click at [78, 322] on div "BOXING SPARRING - Intermediate to Advanced" at bounding box center [96, 311] width 90 height 20
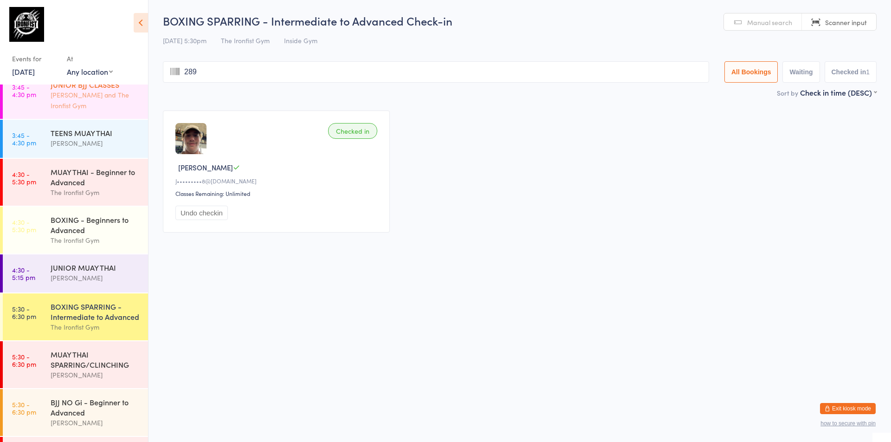
type input "2892"
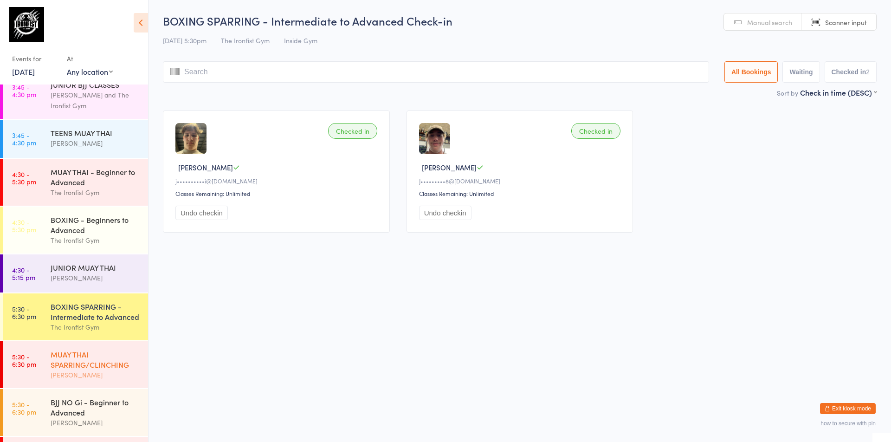
click at [28, 363] on time "5:30 - 6:30 pm" at bounding box center [24, 360] width 24 height 15
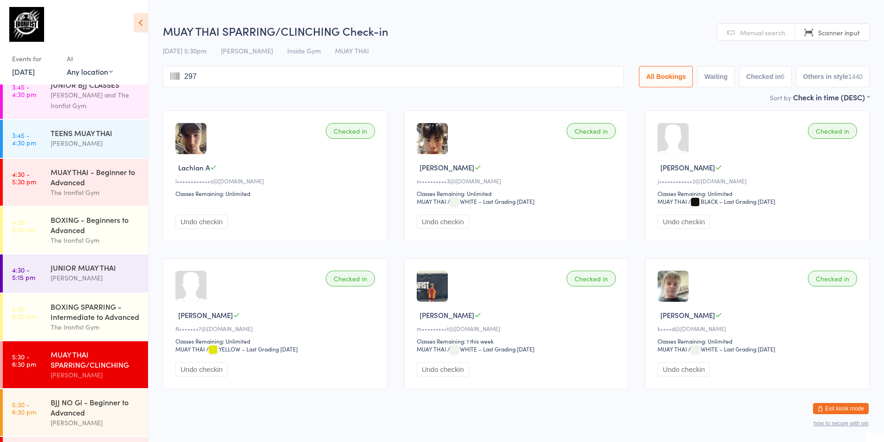
type input "2971"
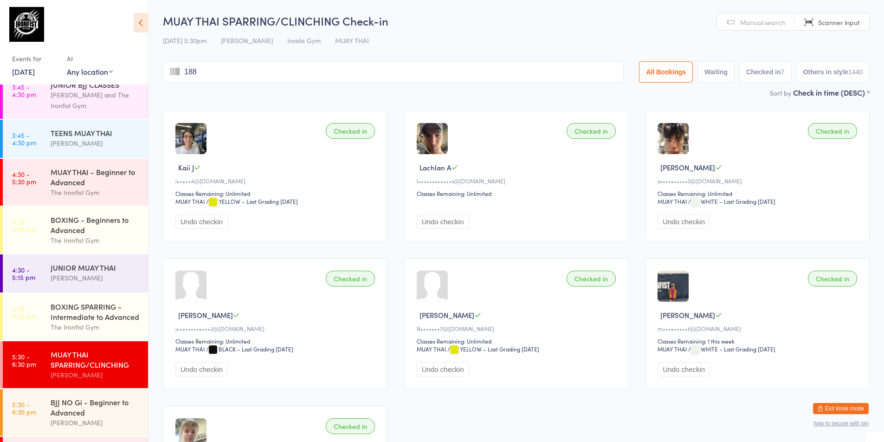
type input "1886"
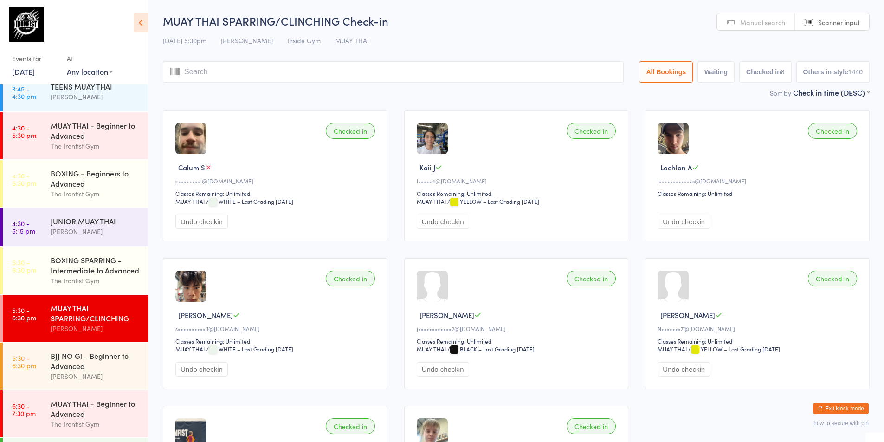
scroll to position [297, 0]
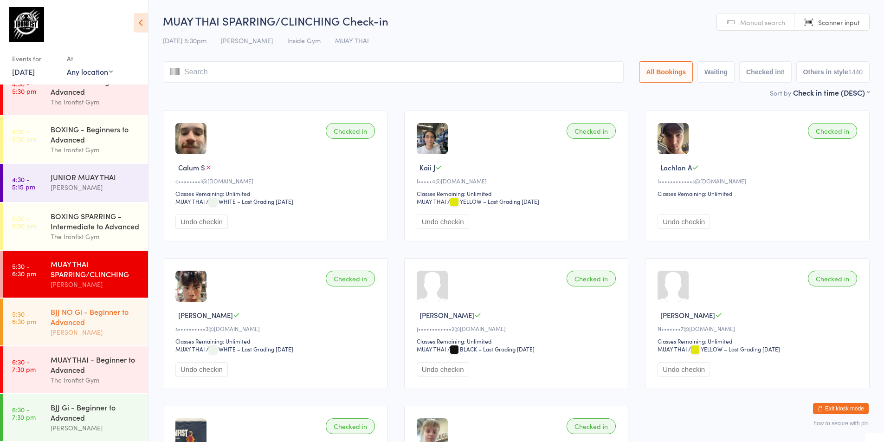
click at [66, 327] on div "[PERSON_NAME]" at bounding box center [96, 332] width 90 height 11
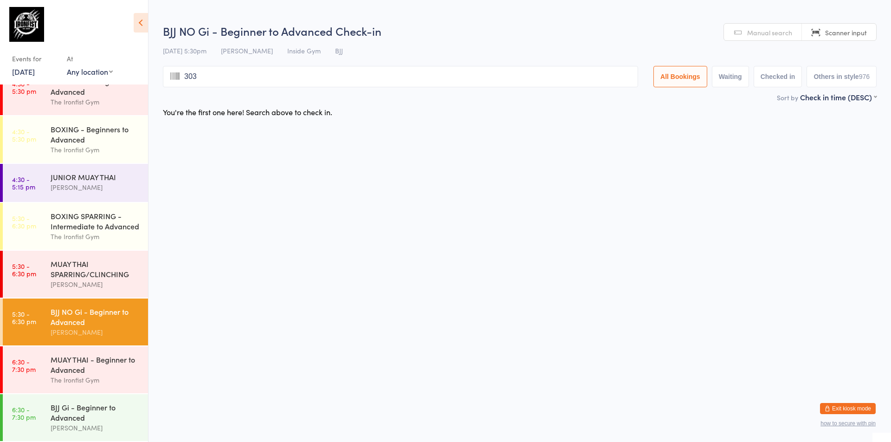
type input "3031"
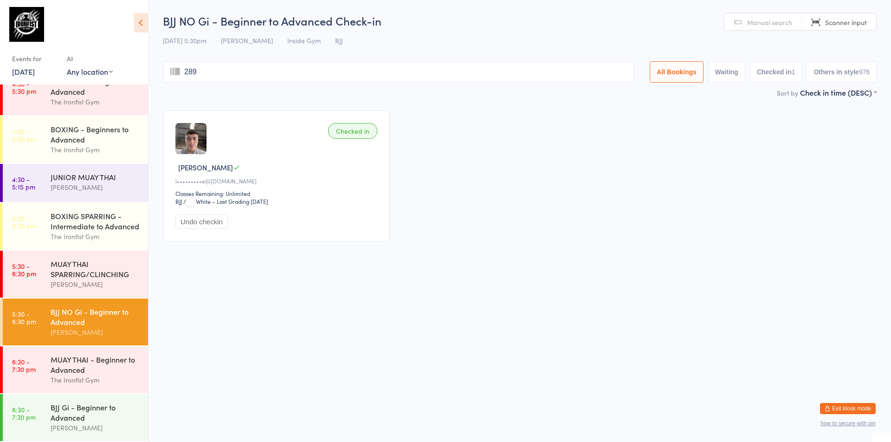
type input "2895"
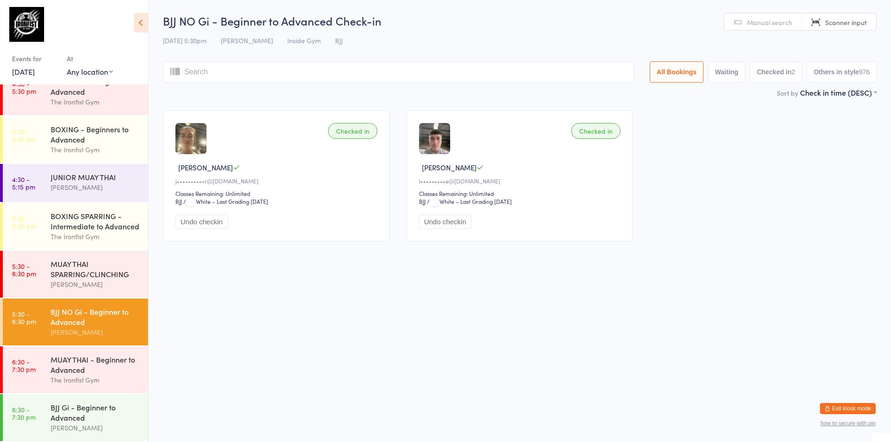
click at [37, 325] on link "5:30 - 6:30 pm BJJ NO Gi - Beginner to Advanced [PERSON_NAME]" at bounding box center [75, 321] width 145 height 47
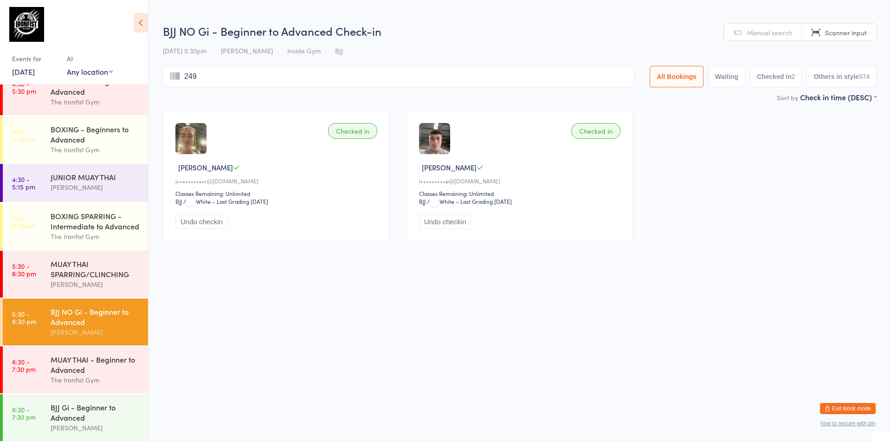
type input "2496"
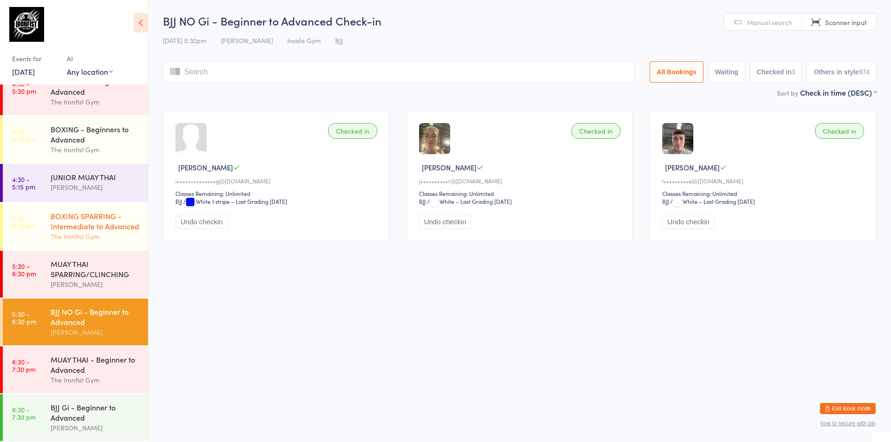
click at [101, 229] on div "BOXING SPARRING - Intermediate to Advanced" at bounding box center [96, 221] width 90 height 20
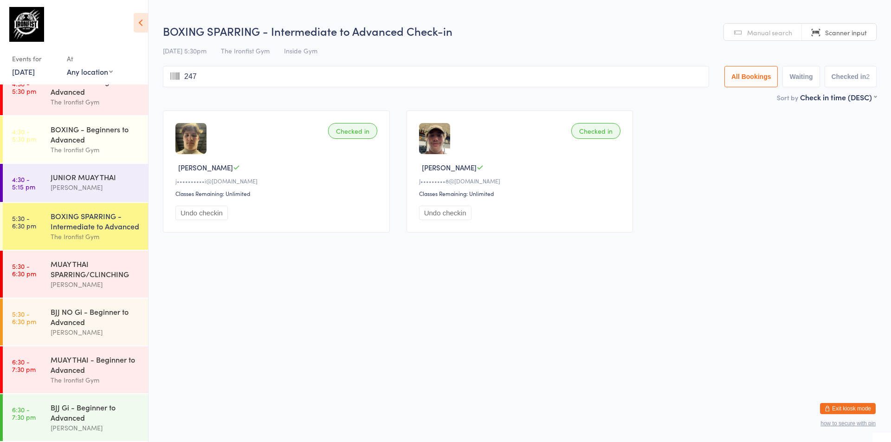
type input "2470"
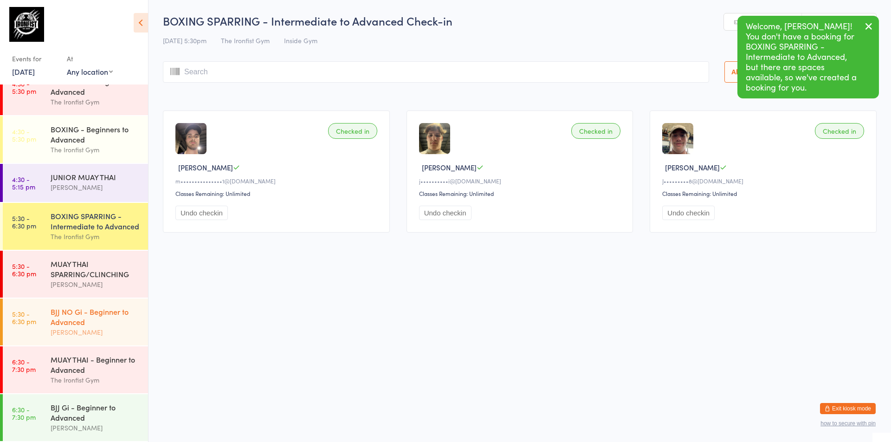
click at [62, 316] on div "BJJ NO Gi - Beginner to Advanced" at bounding box center [96, 316] width 90 height 20
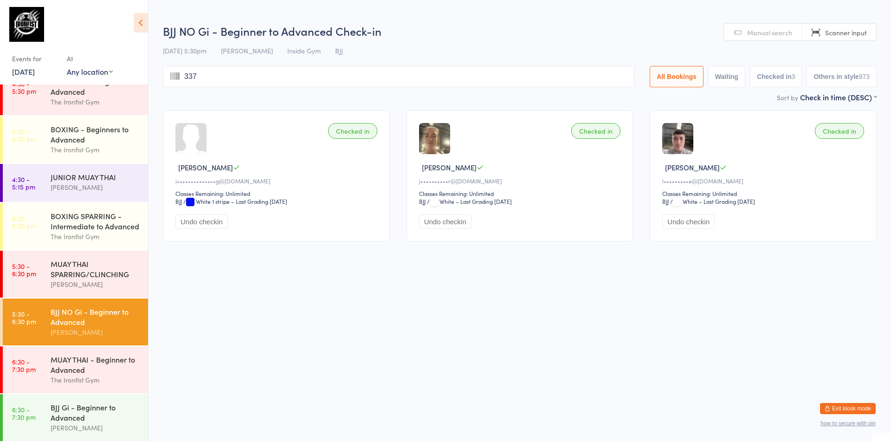
type input "3370"
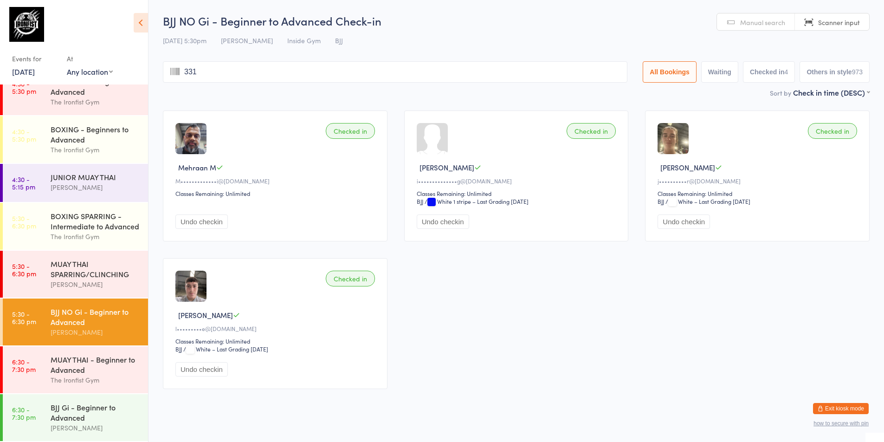
type input "3318"
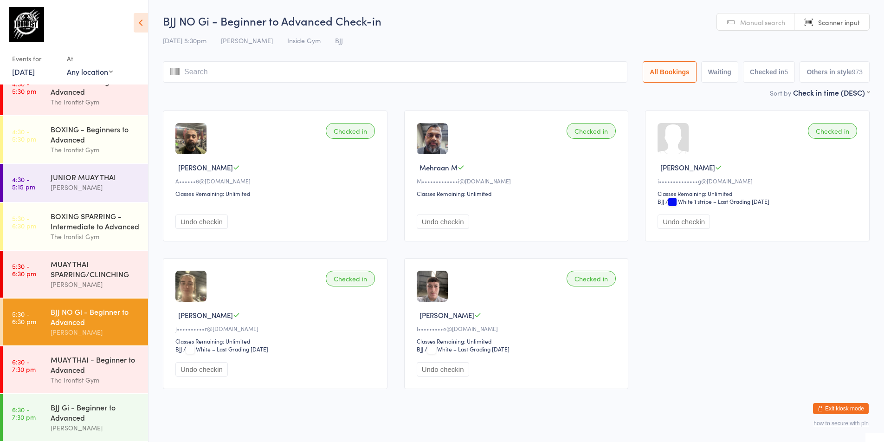
click at [92, 321] on div "BJJ NO Gi - Beginner to Advanced" at bounding box center [96, 316] width 90 height 20
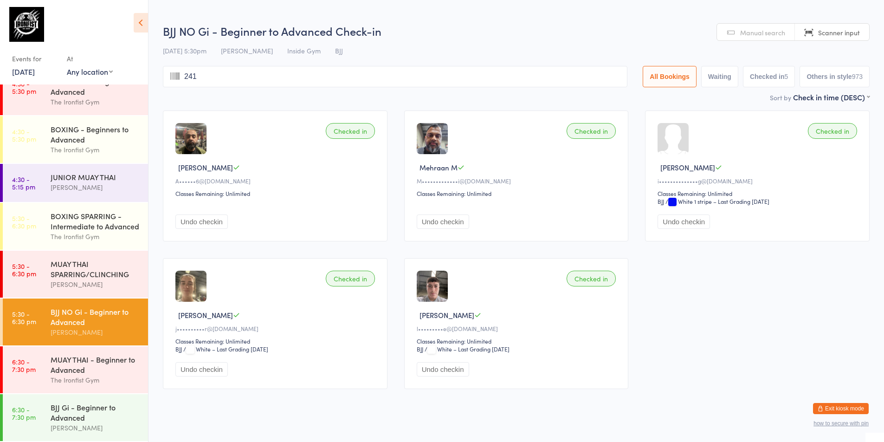
type input "2410"
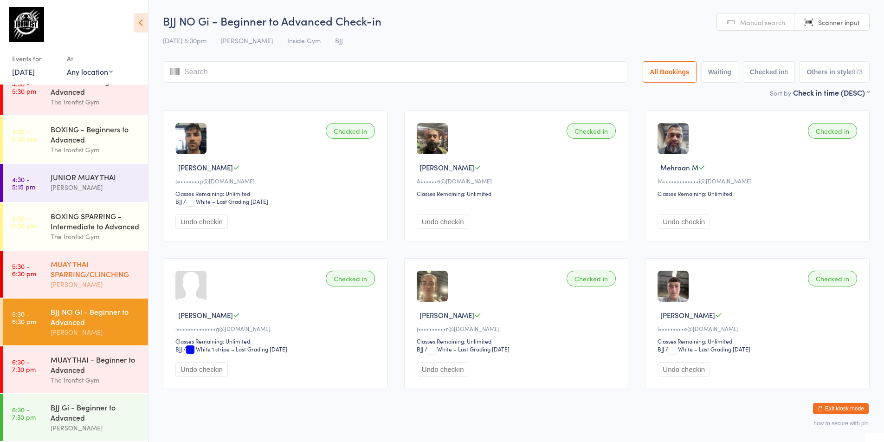
click at [52, 274] on div "MUAY THAI SPARRING/CLINCHING" at bounding box center [96, 269] width 90 height 20
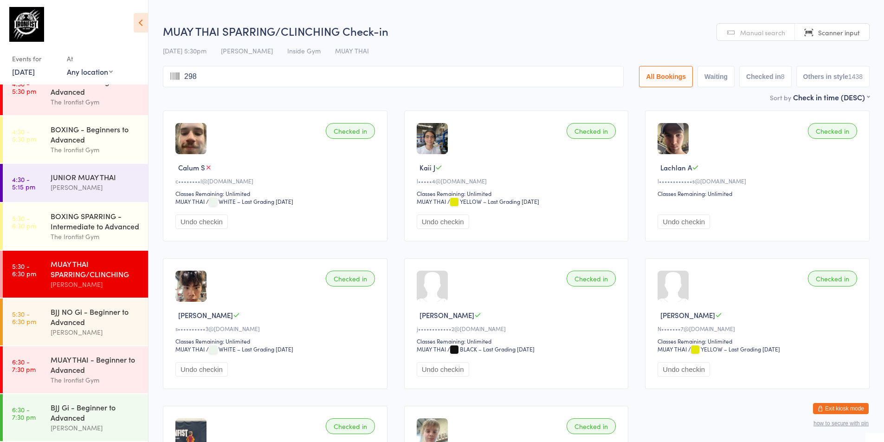
type input "2989"
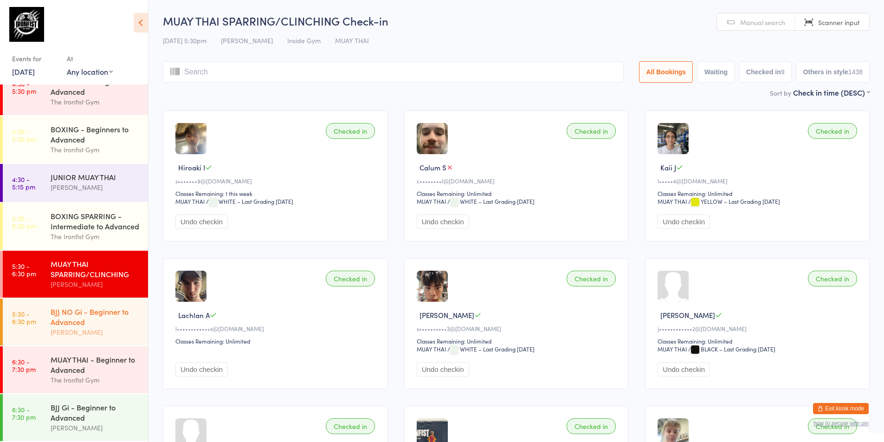
click at [44, 308] on link "5:30 - 6:30 pm BJJ NO Gi - Beginner to Advanced [PERSON_NAME]" at bounding box center [75, 321] width 145 height 47
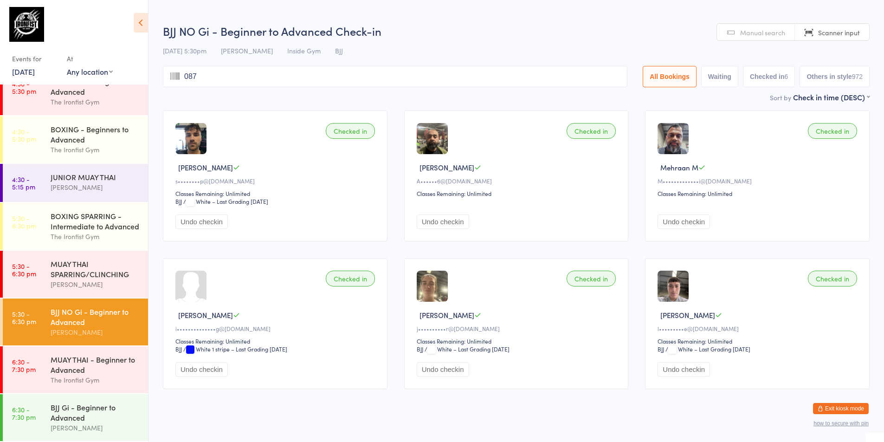
type input "0871"
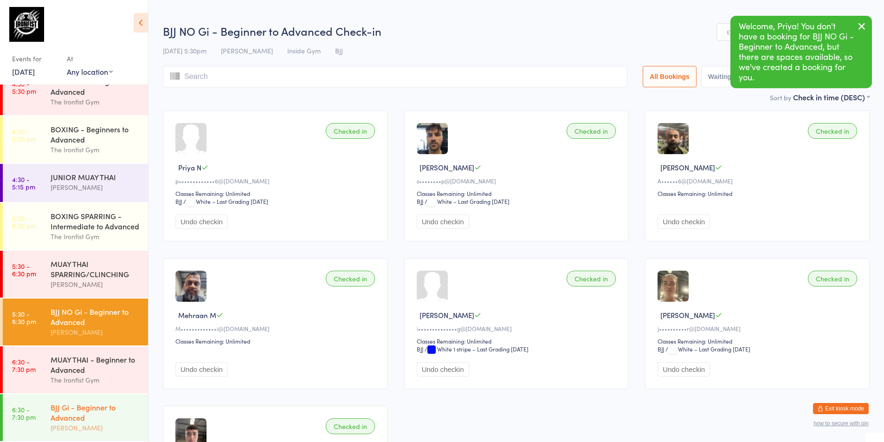
click at [50, 398] on link "6:30 - 7:30 pm BJJ Gi - Beginner to Advanced [PERSON_NAME]" at bounding box center [75, 417] width 145 height 47
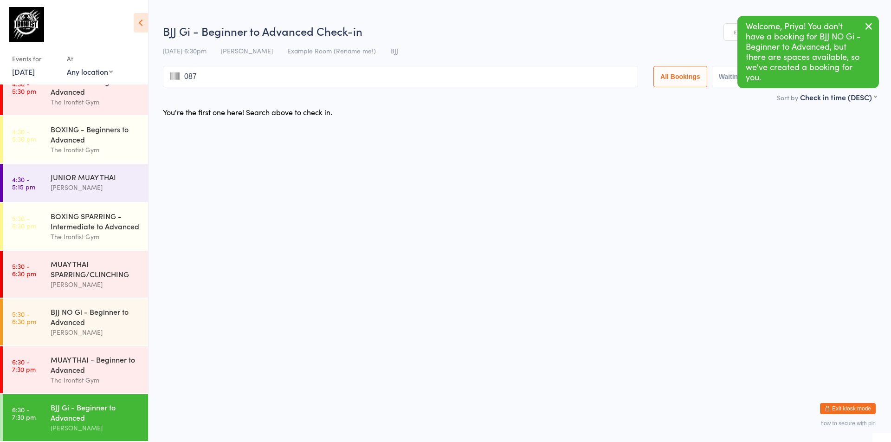
type input "0871"
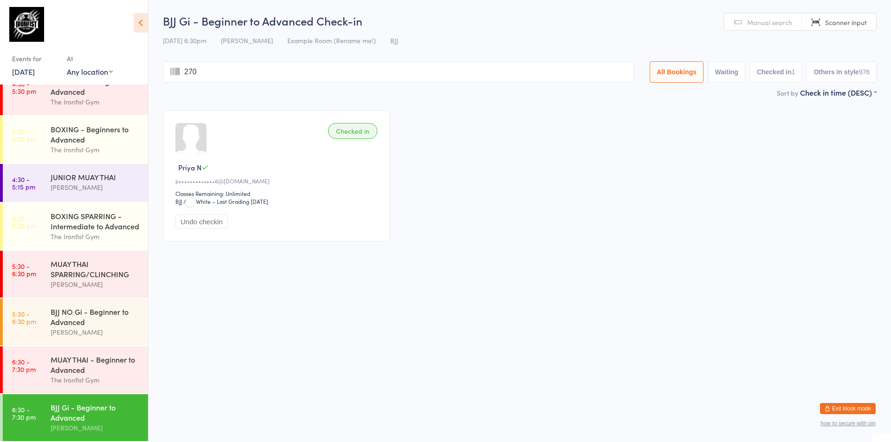
type input "2708"
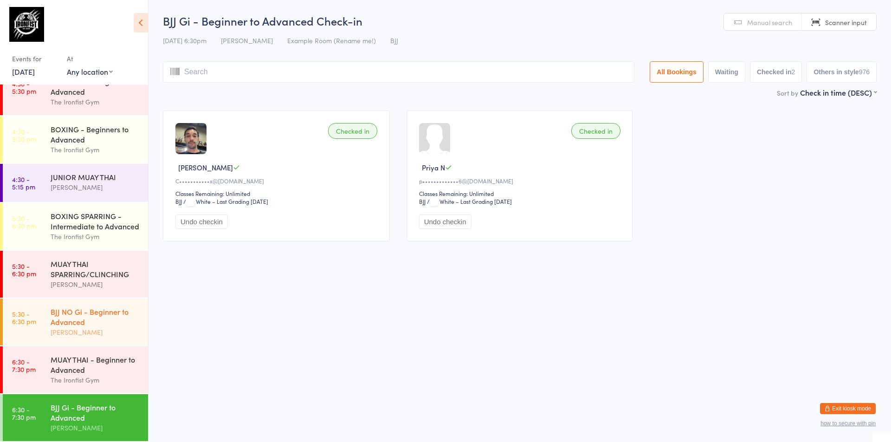
click at [104, 319] on div "BJJ NO Gi - Beginner to Advanced" at bounding box center [96, 316] width 90 height 20
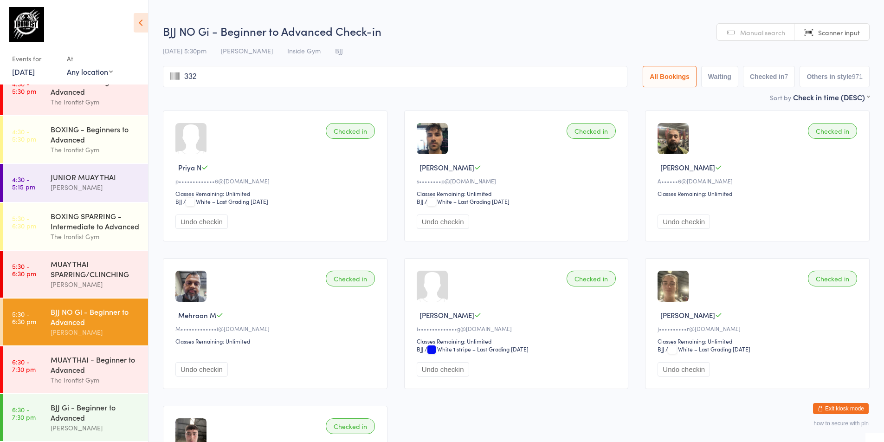
type input "3325"
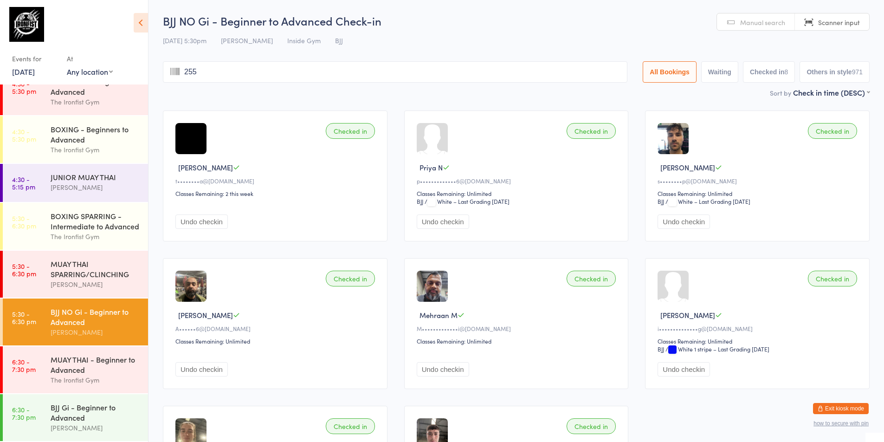
type input "2557"
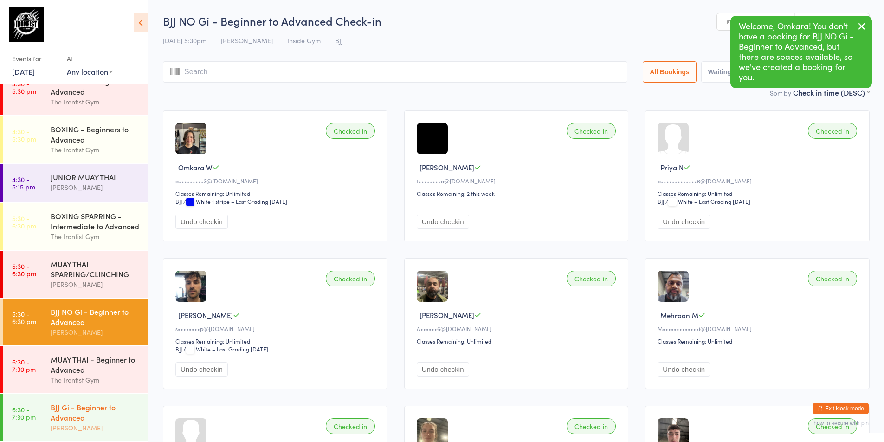
click at [89, 411] on div "BJJ Gi - Beginner to Advanced" at bounding box center [96, 412] width 90 height 20
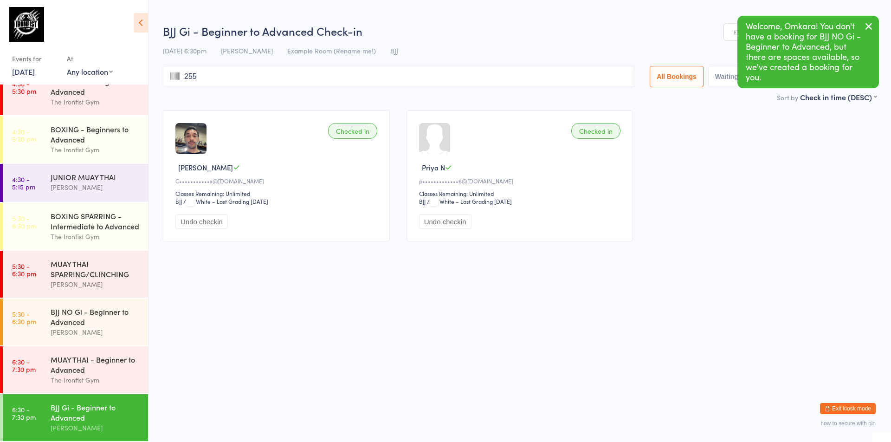
type input "2557"
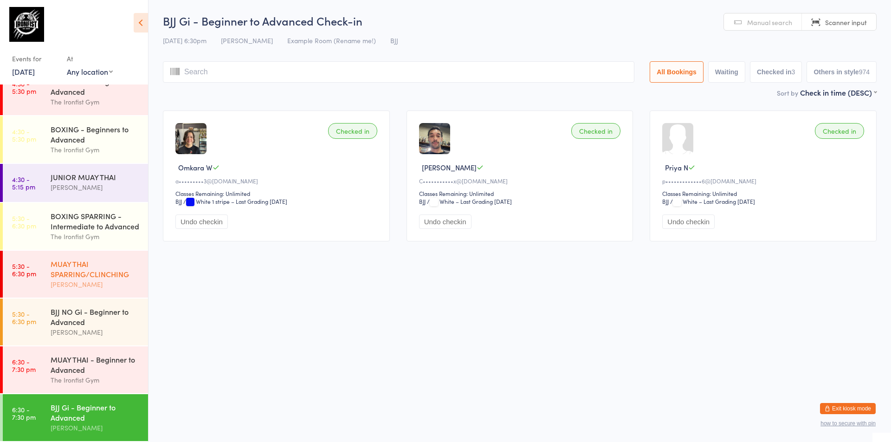
click at [89, 272] on div "MUAY THAI SPARRING/CLINCHING" at bounding box center [96, 269] width 90 height 20
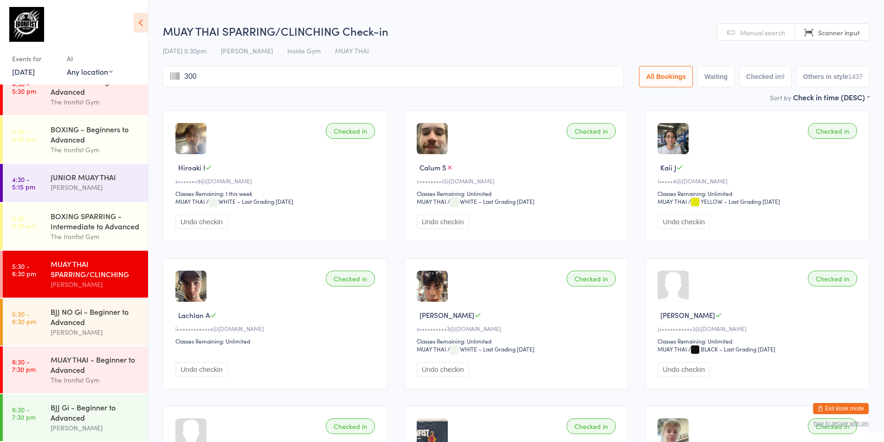
type input "3003"
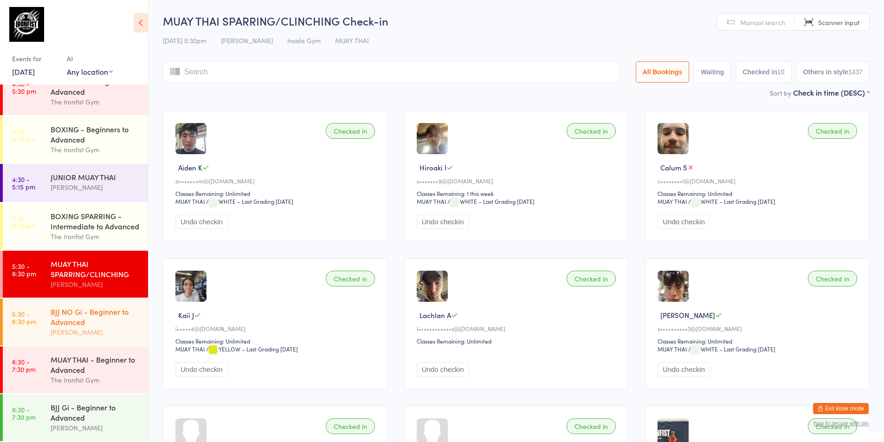
click at [67, 329] on div "[PERSON_NAME]" at bounding box center [96, 332] width 90 height 11
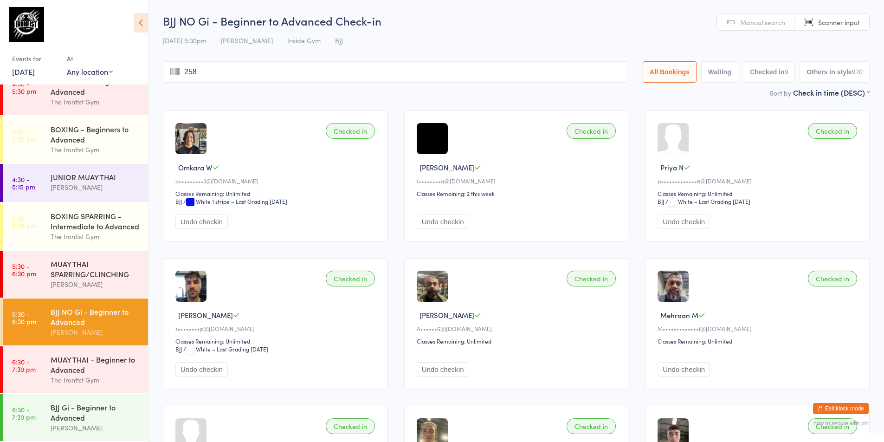
type input "2586"
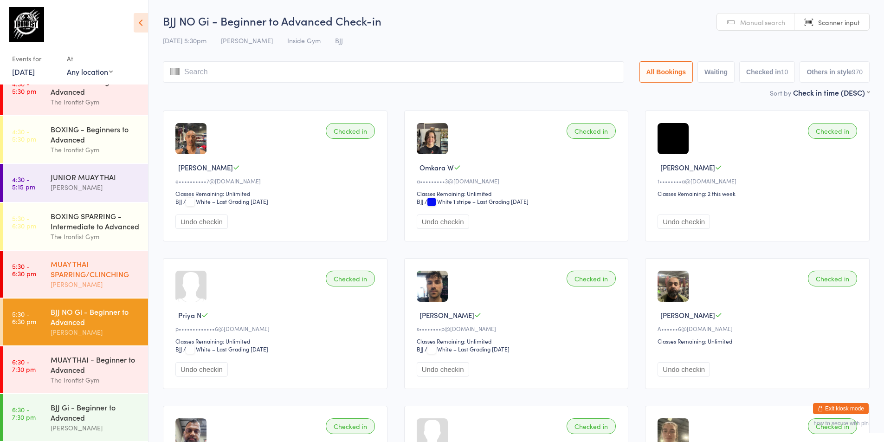
click at [86, 265] on div "MUAY THAI SPARRING/CLINCHING" at bounding box center [96, 269] width 90 height 20
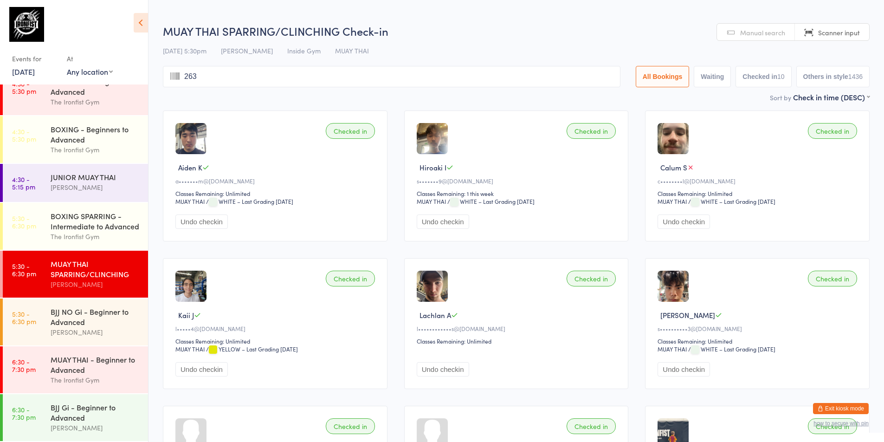
type input "2631"
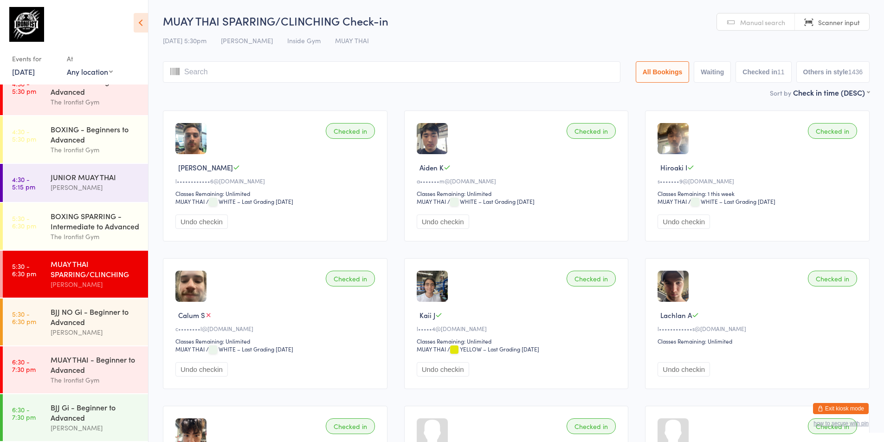
click at [80, 269] on div "MUAY THAI SPARRING/CLINCHING" at bounding box center [96, 269] width 90 height 20
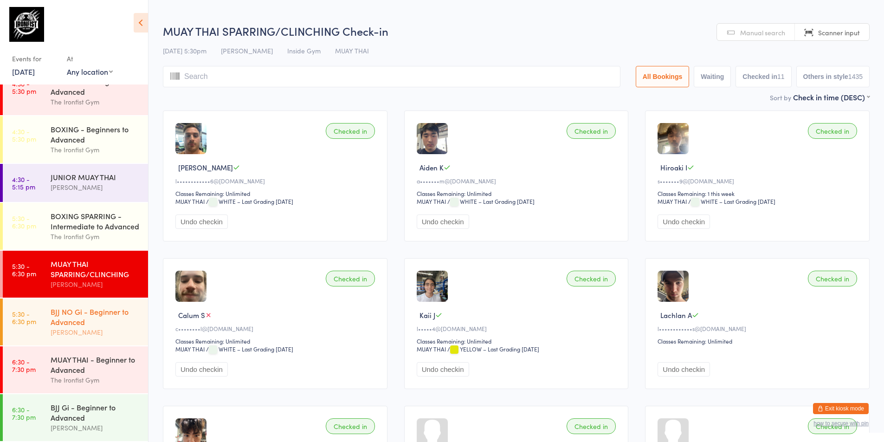
click at [32, 342] on link "5:30 - 6:30 pm BJJ NO Gi - Beginner to Advanced [PERSON_NAME]" at bounding box center [75, 321] width 145 height 47
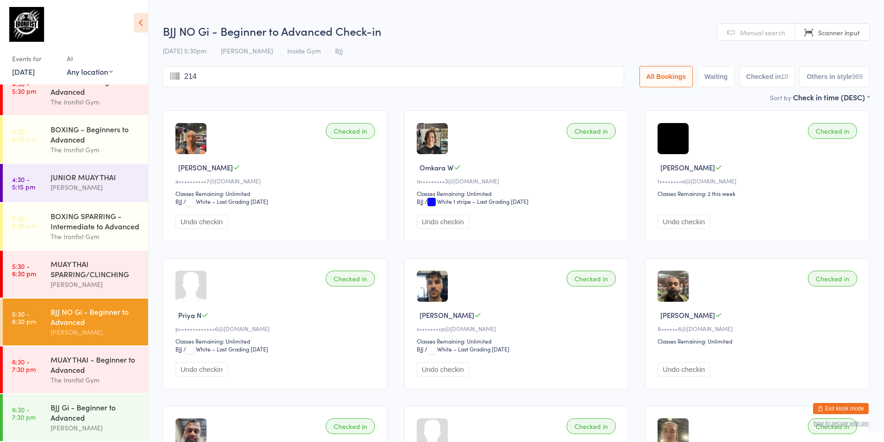
type input "2140"
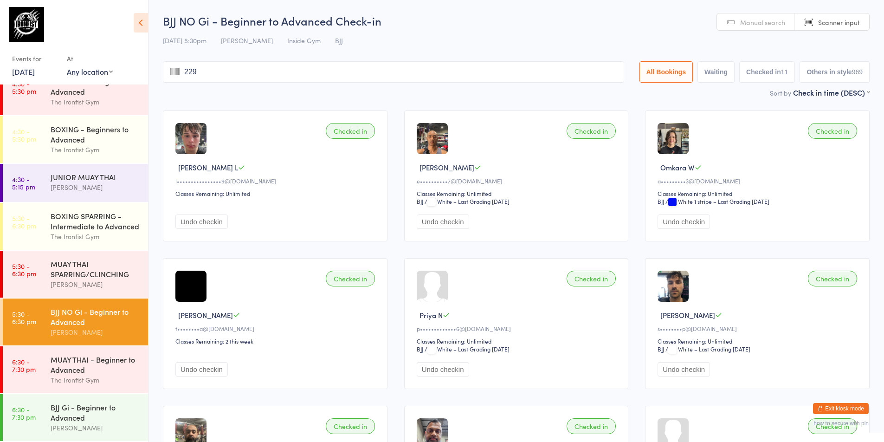
type input "2298"
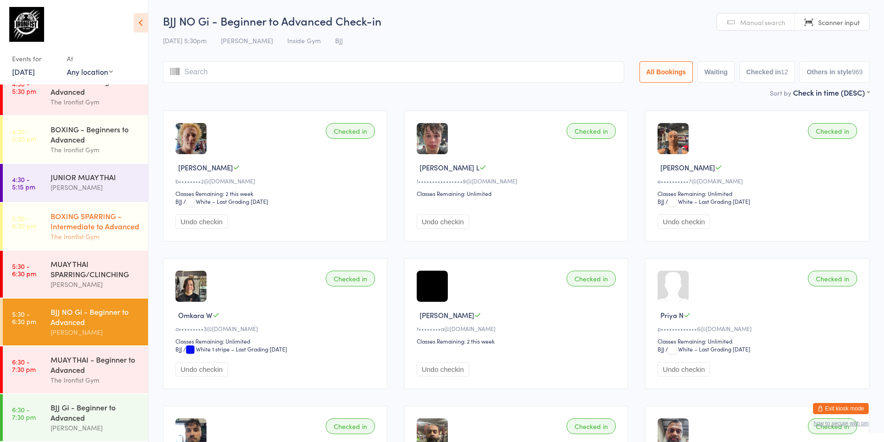
click at [104, 218] on div "BOXING SPARRING - Intermediate to Advanced" at bounding box center [96, 221] width 90 height 20
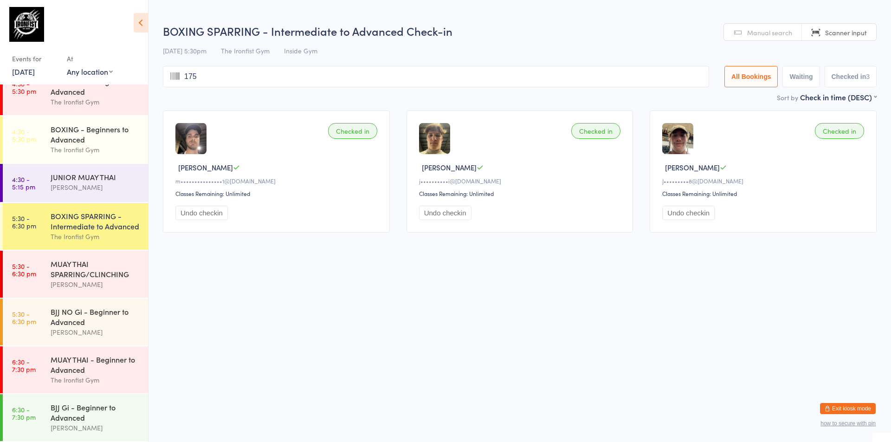
type input "1758"
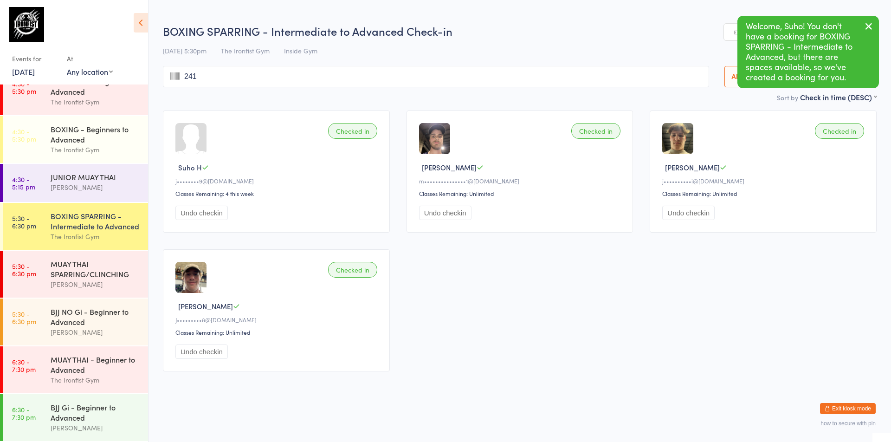
type input "2418"
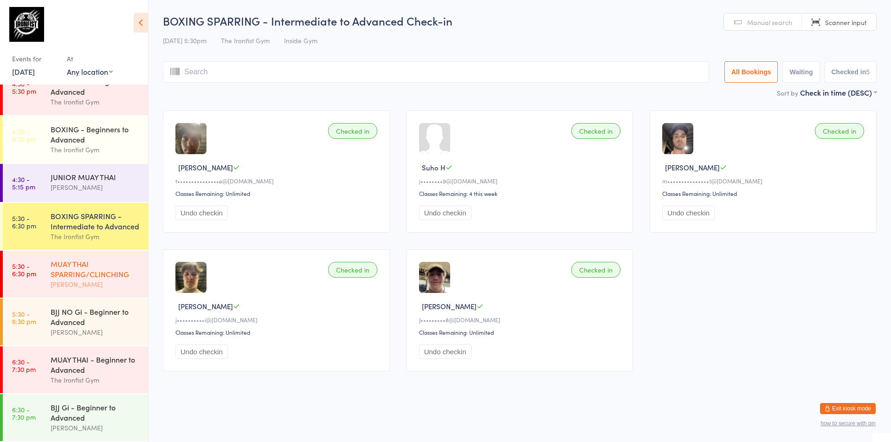
click at [62, 287] on div "[PERSON_NAME]" at bounding box center [96, 284] width 90 height 11
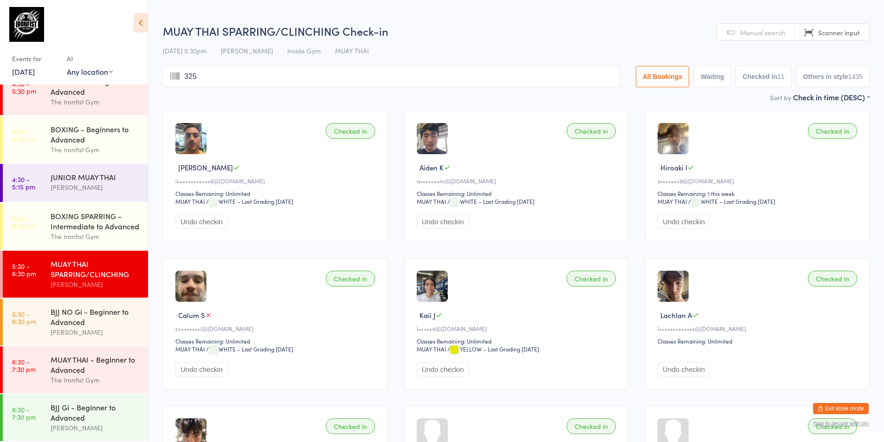
type input "3251"
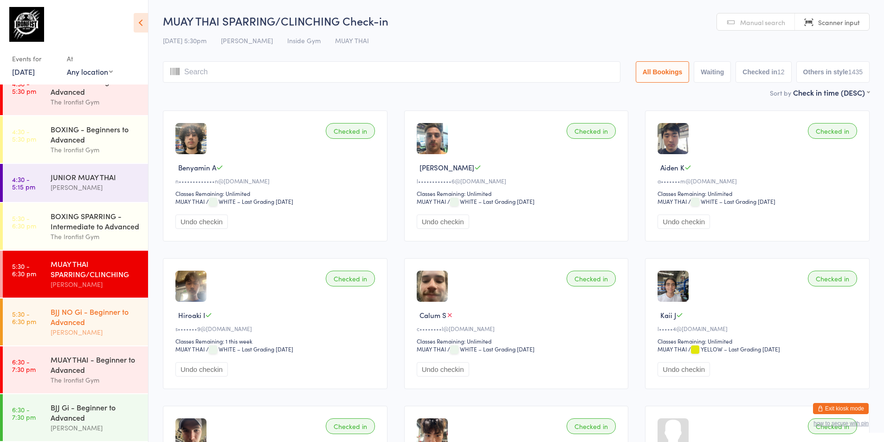
click at [59, 306] on div "BJJ NO Gi - Beginner to Advanced [PERSON_NAME]" at bounding box center [99, 321] width 97 height 47
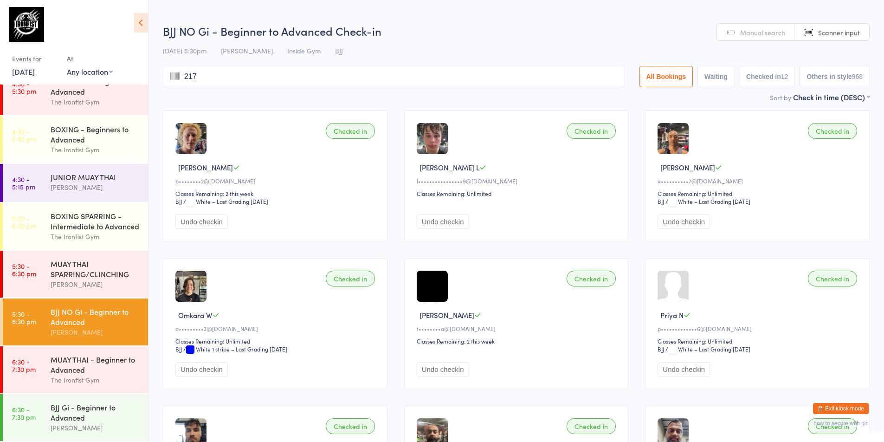
type input "2176"
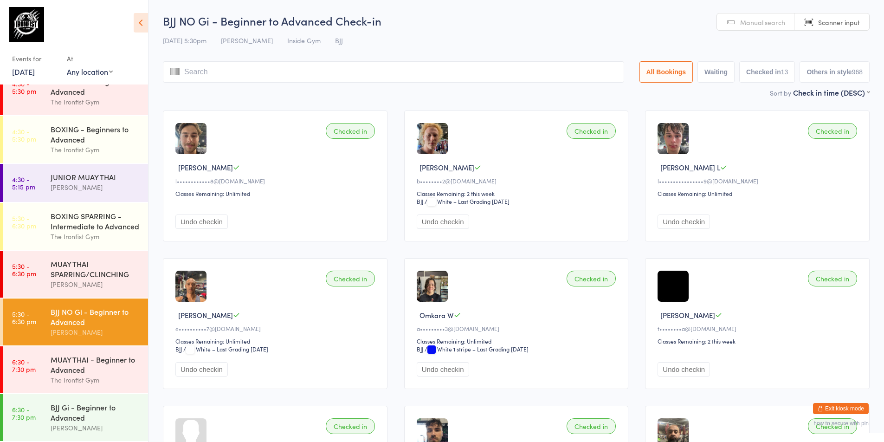
click at [53, 329] on div "[PERSON_NAME]" at bounding box center [96, 332] width 90 height 11
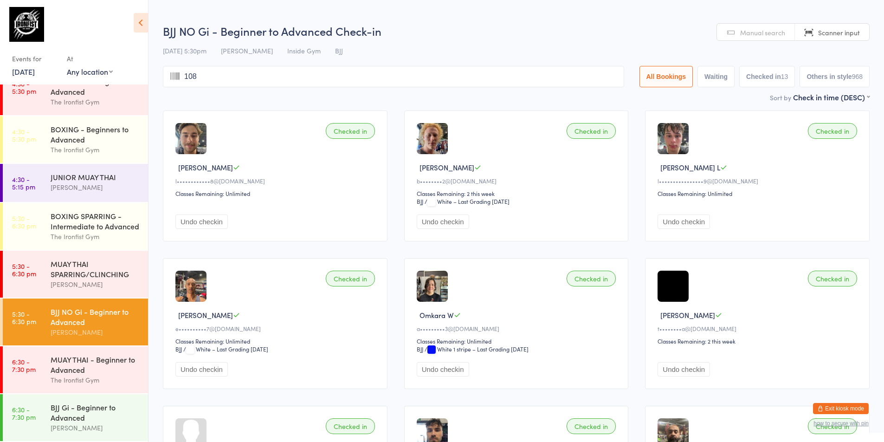
type input "1082"
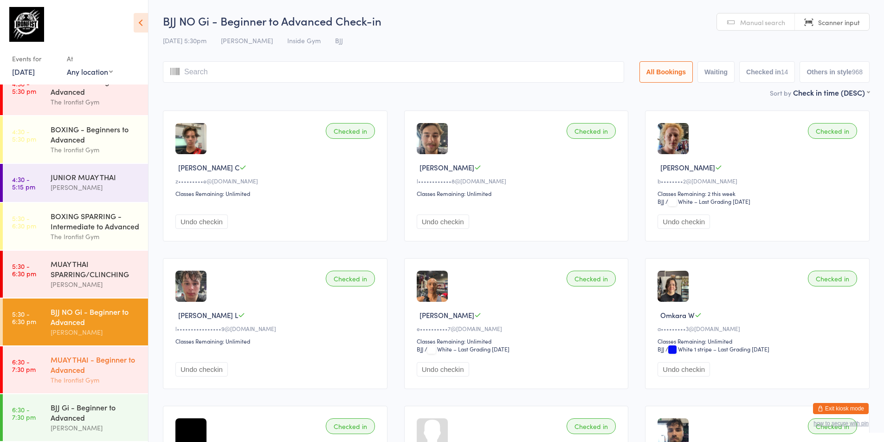
click at [86, 365] on div "MUAY THAI - Beginner to Advanced" at bounding box center [96, 364] width 90 height 20
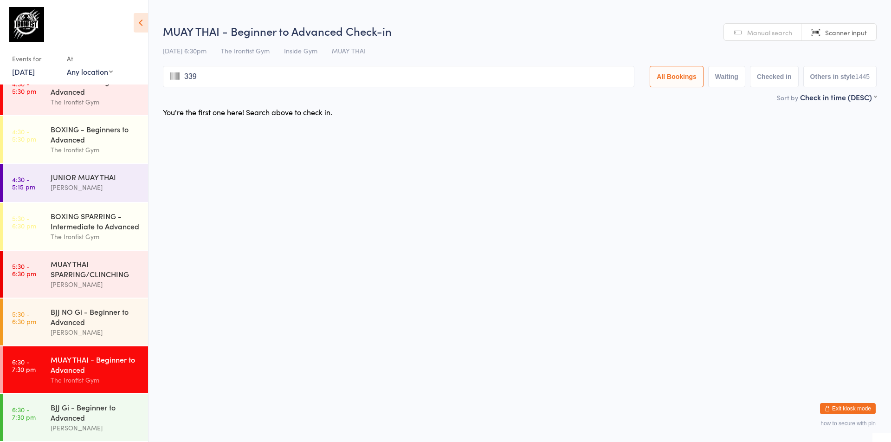
type input "3397"
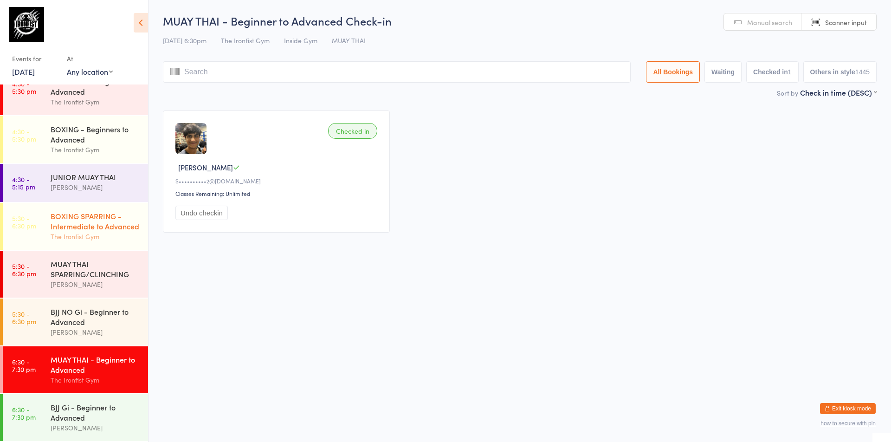
click at [95, 237] on div "The Ironfist Gym" at bounding box center [96, 236] width 90 height 11
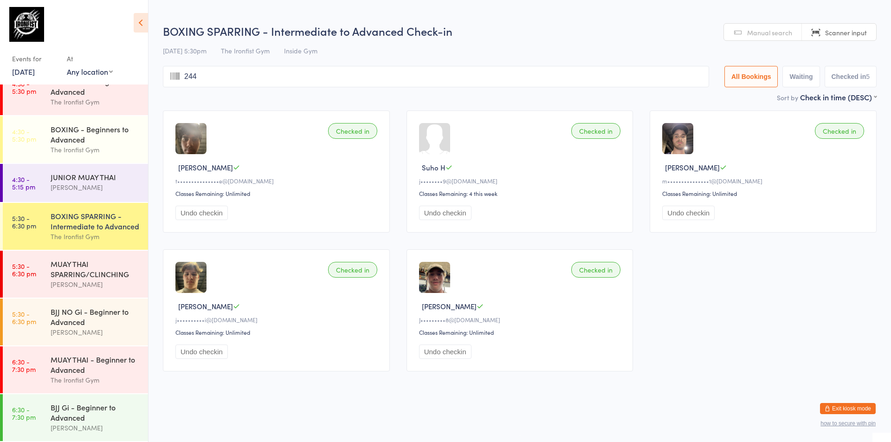
type input "2441"
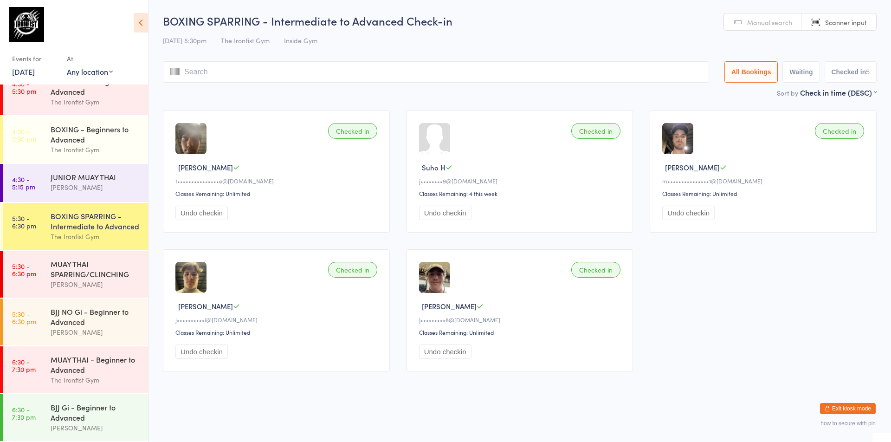
click at [822, 23] on link "Scanner input" at bounding box center [839, 22] width 74 height 18
click at [761, 23] on span "Manual search" at bounding box center [769, 22] width 45 height 9
click at [761, 24] on span "Manual search" at bounding box center [769, 22] width 45 height 9
click at [498, 75] on input "search" at bounding box center [436, 71] width 546 height 21
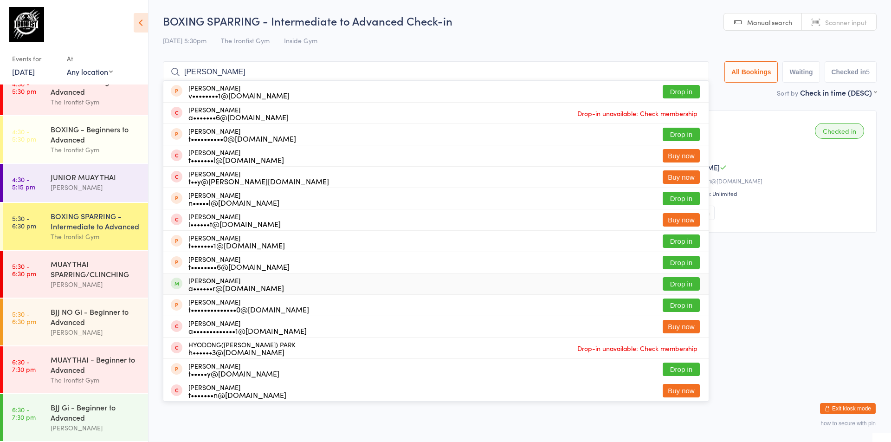
type input "[PERSON_NAME]"
click at [233, 284] on div "a••••••r@[DOMAIN_NAME]" at bounding box center [236, 287] width 96 height 7
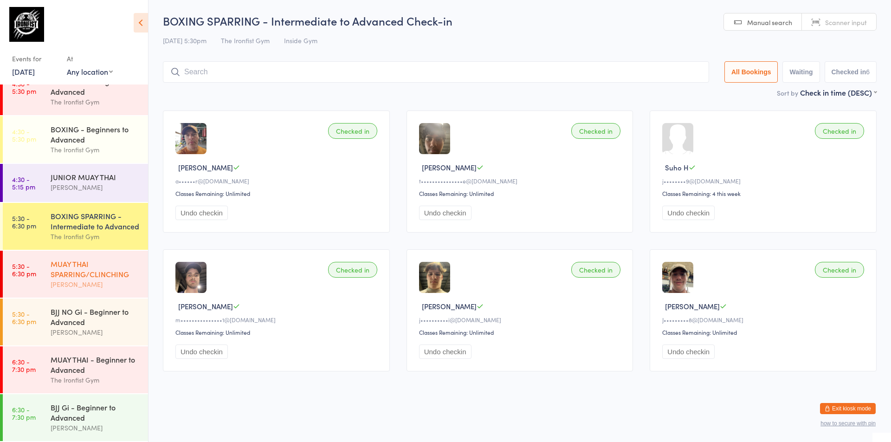
click at [51, 279] on div "MUAY THAI SPARRING/CLINCHING" at bounding box center [96, 269] width 90 height 20
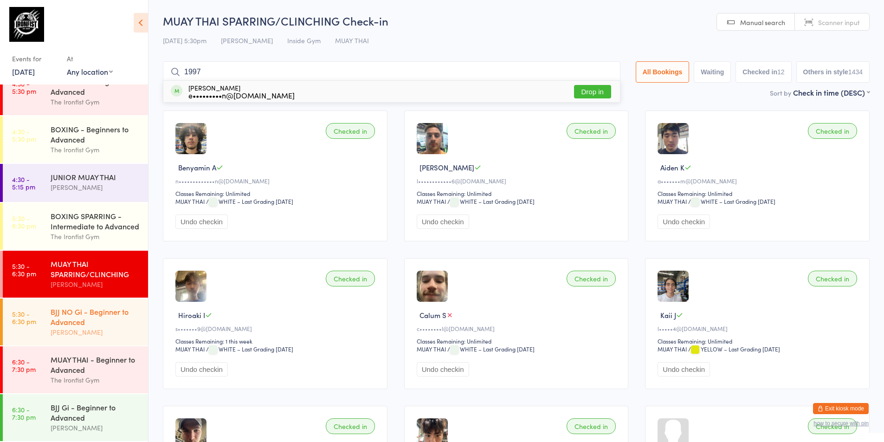
type input "1997"
click at [62, 319] on div "BJJ NO Gi - Beginner to Advanced" at bounding box center [96, 316] width 90 height 20
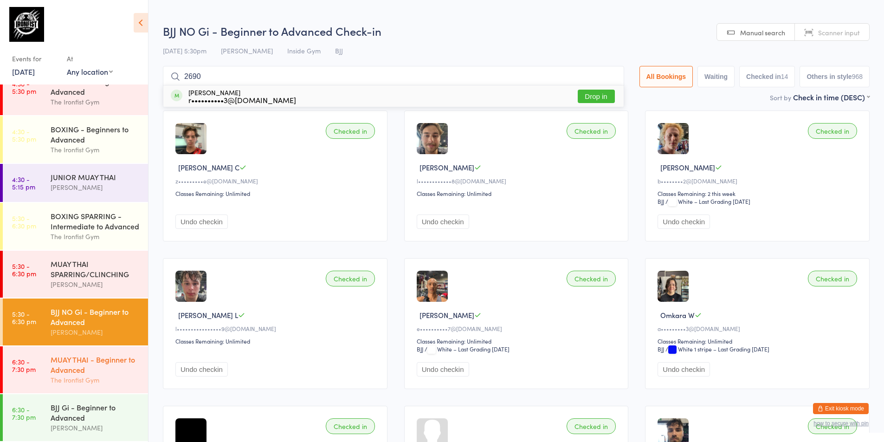
type input "2690"
click at [58, 353] on div "MUAY THAI - Beginner to Advanced The Ironfist Gym" at bounding box center [99, 369] width 97 height 47
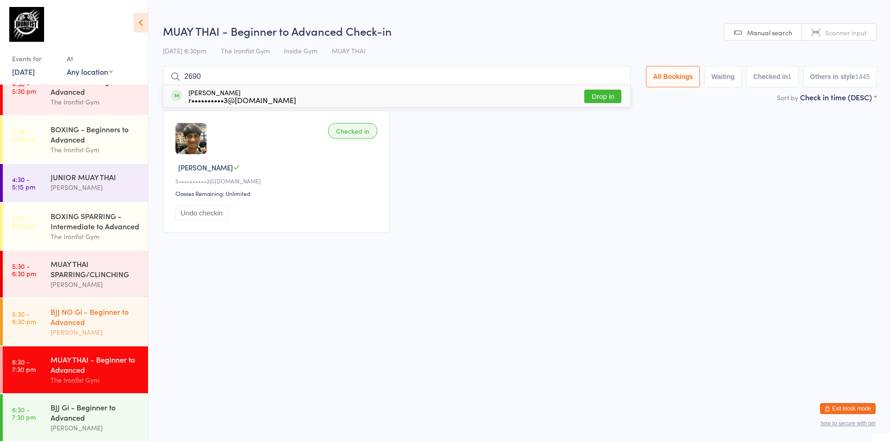
type input "2690"
click at [93, 328] on div "[PERSON_NAME]" at bounding box center [96, 332] width 90 height 11
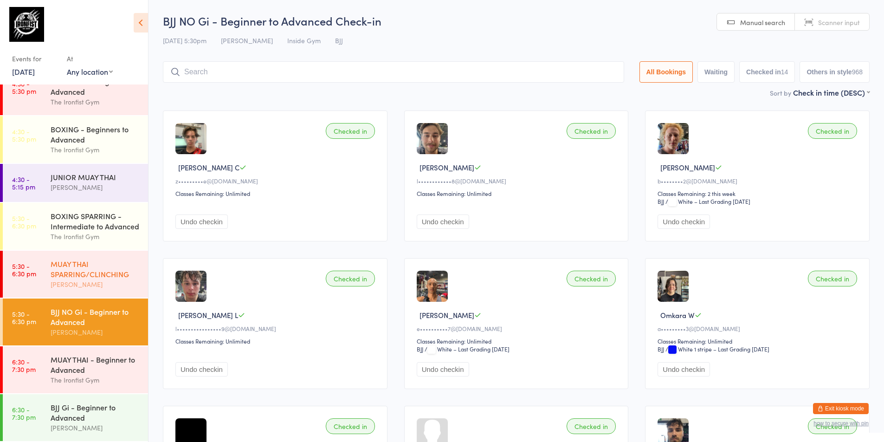
click at [110, 281] on div "[PERSON_NAME]" at bounding box center [96, 284] width 90 height 11
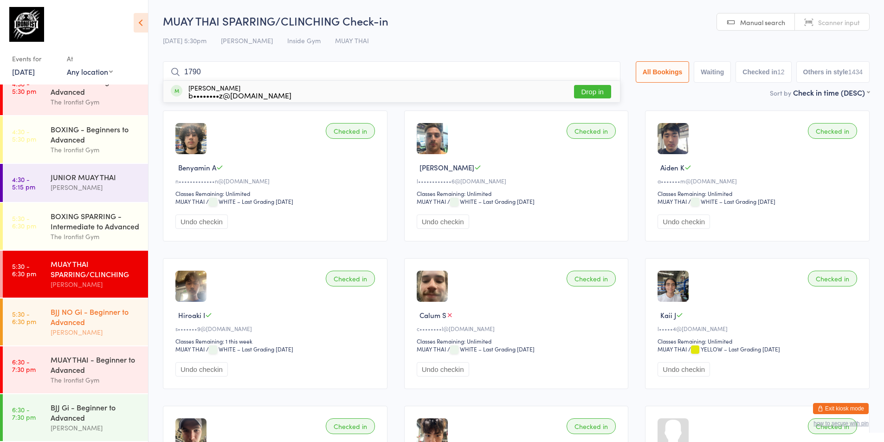
type input "1790"
click at [102, 315] on div "BJJ NO Gi - Beginner to Advanced" at bounding box center [96, 316] width 90 height 20
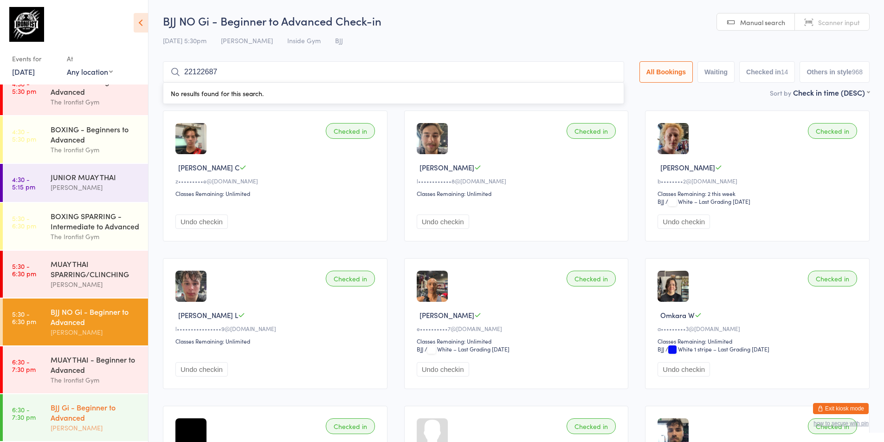
type input "22122687"
click at [71, 401] on div "BJJ Gi - Beginner to Advanced [PERSON_NAME]" at bounding box center [99, 417] width 97 height 47
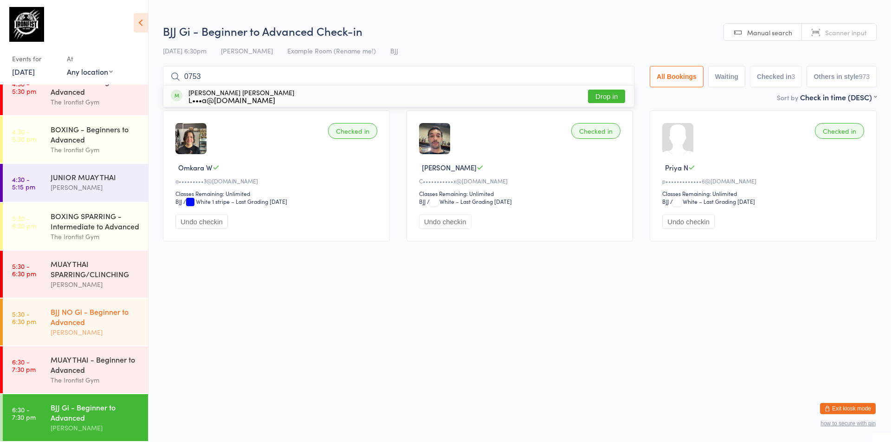
type input "0753"
click at [91, 340] on div "BJJ NO Gi - Beginner to Advanced [PERSON_NAME]" at bounding box center [99, 321] width 97 height 47
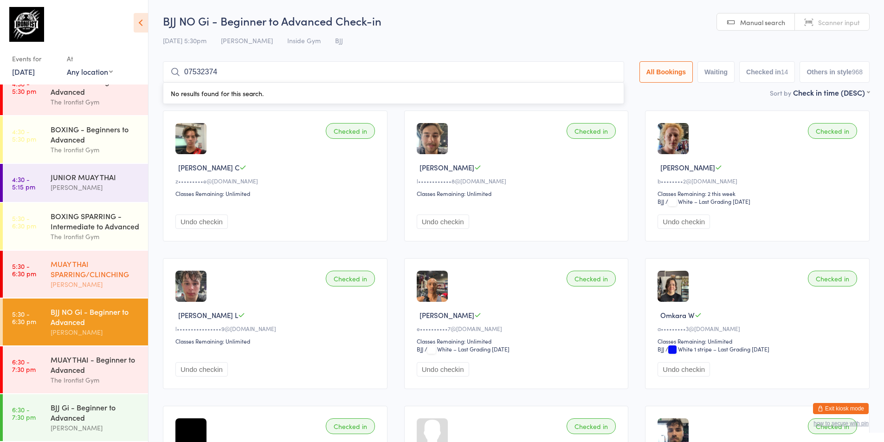
type input "07532374"
click at [128, 274] on div "MUAY THAI SPARRING/CLINCHING" at bounding box center [96, 269] width 90 height 20
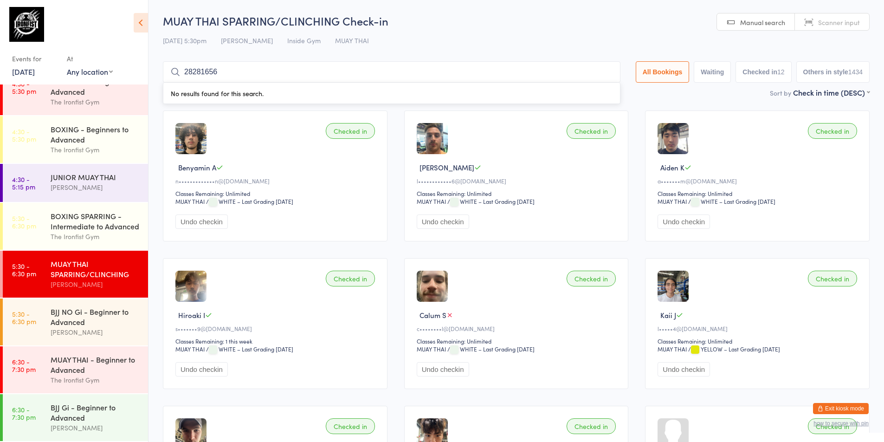
type input "28281656"
